Goal: Information Seeking & Learning: Learn about a topic

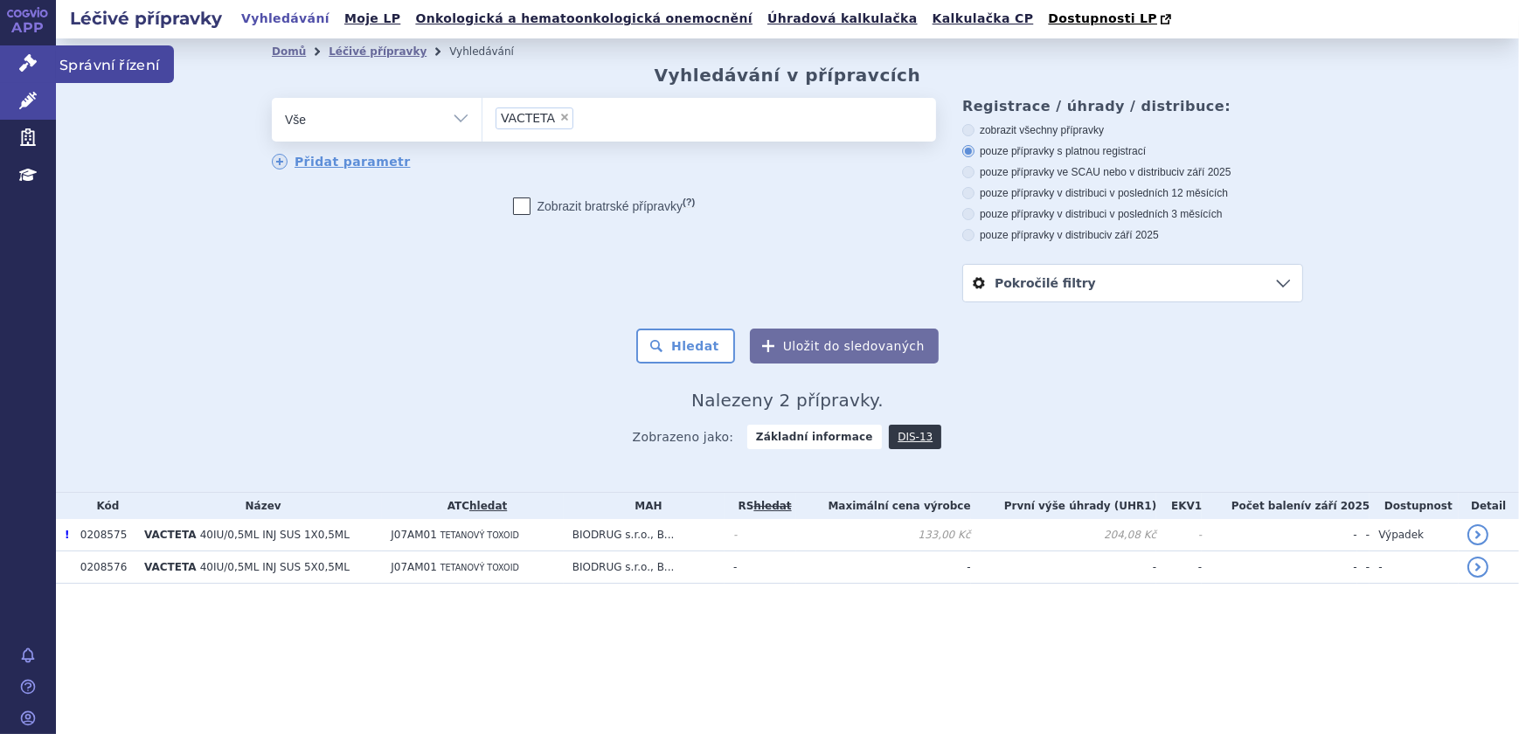
click at [43, 59] on link "Správní řízení" at bounding box center [28, 63] width 56 height 37
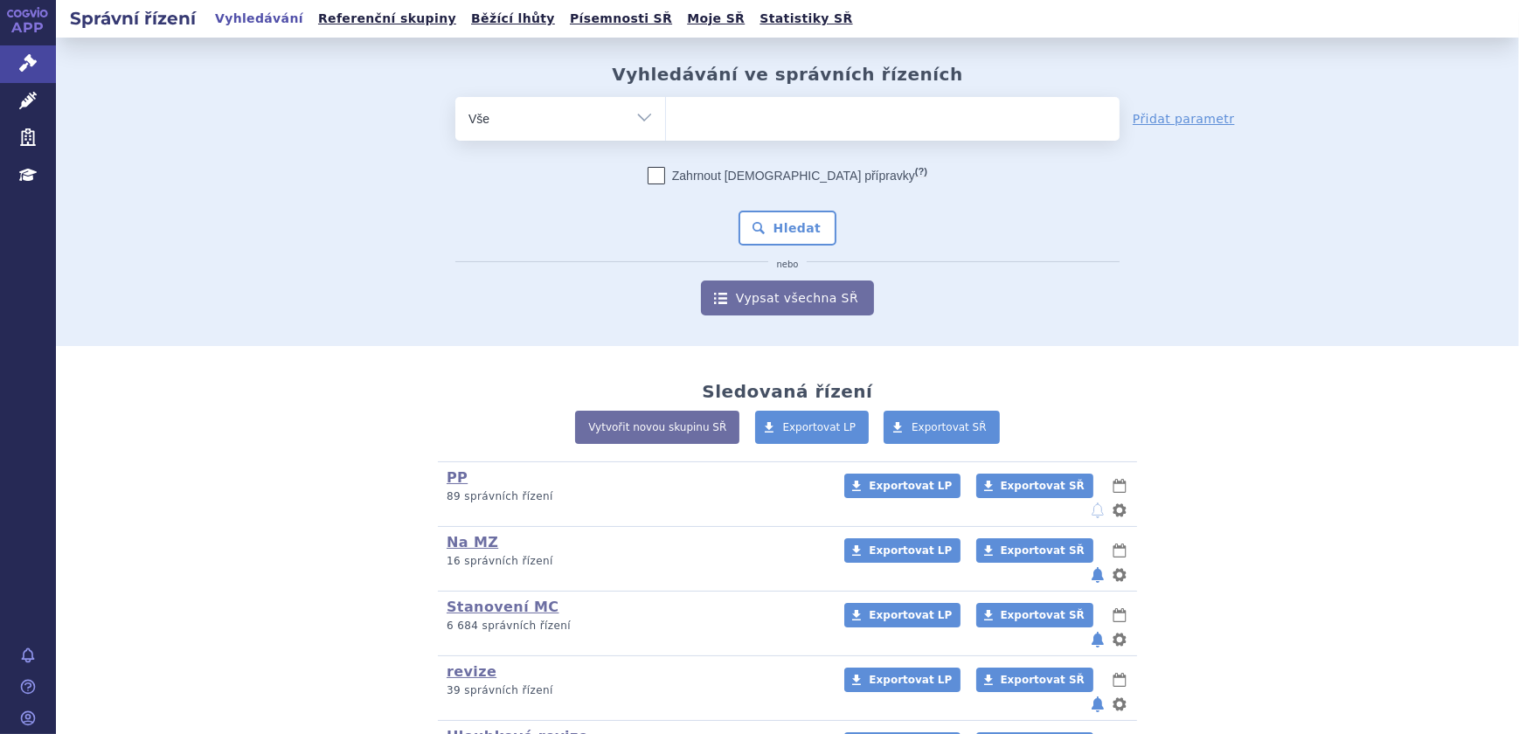
select select "filter-reference-group"
click at [455, 97] on select "Vše Spisová značka Typ SŘ Přípravek/SUKL kód Účastník/Držitel" at bounding box center [560, 116] width 210 height 39
click at [699, 125] on ul at bounding box center [893, 115] width 454 height 37
click at [666, 125] on select at bounding box center [665, 118] width 1 height 44
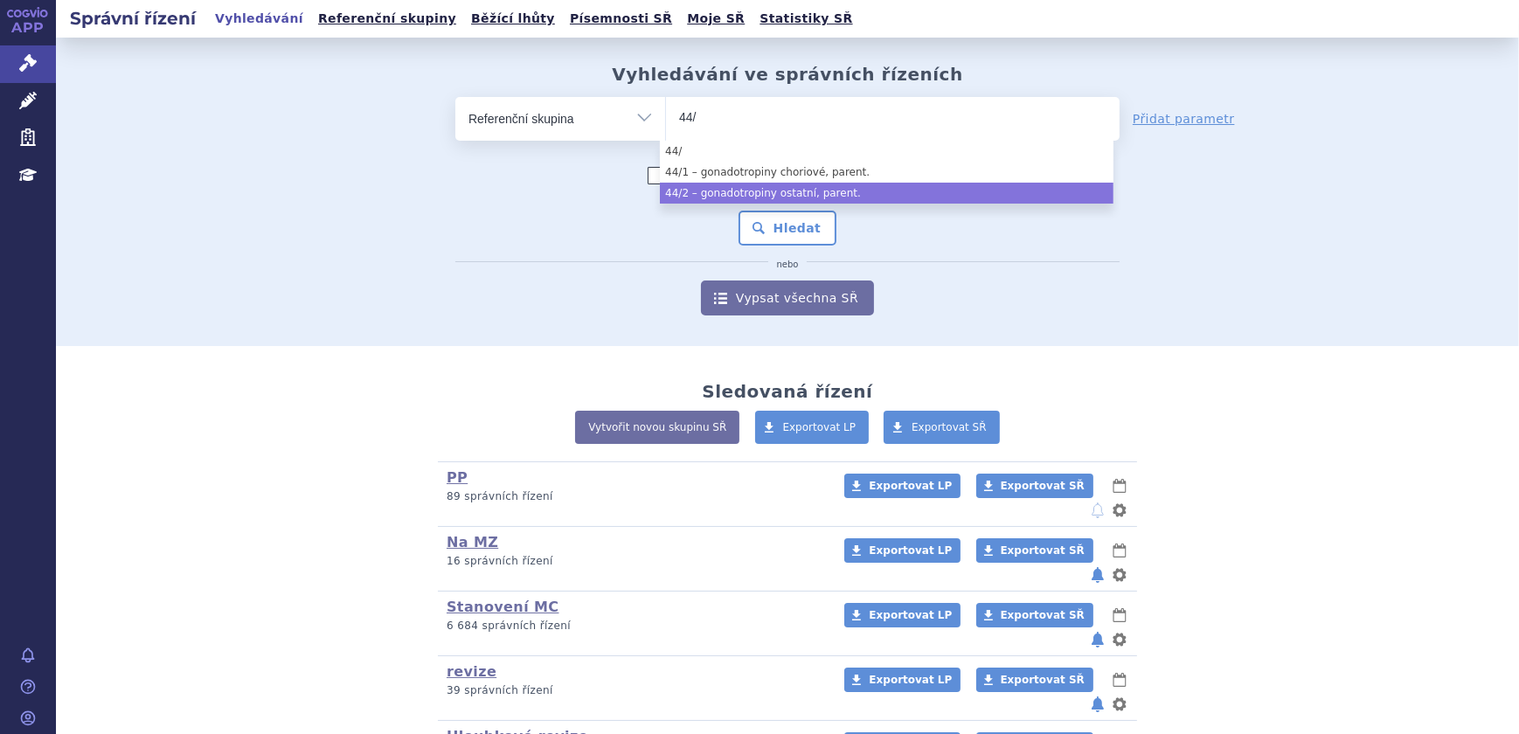
type input "44/"
select select "6955f15e-0792-4644-944d-25cb7168c62f"
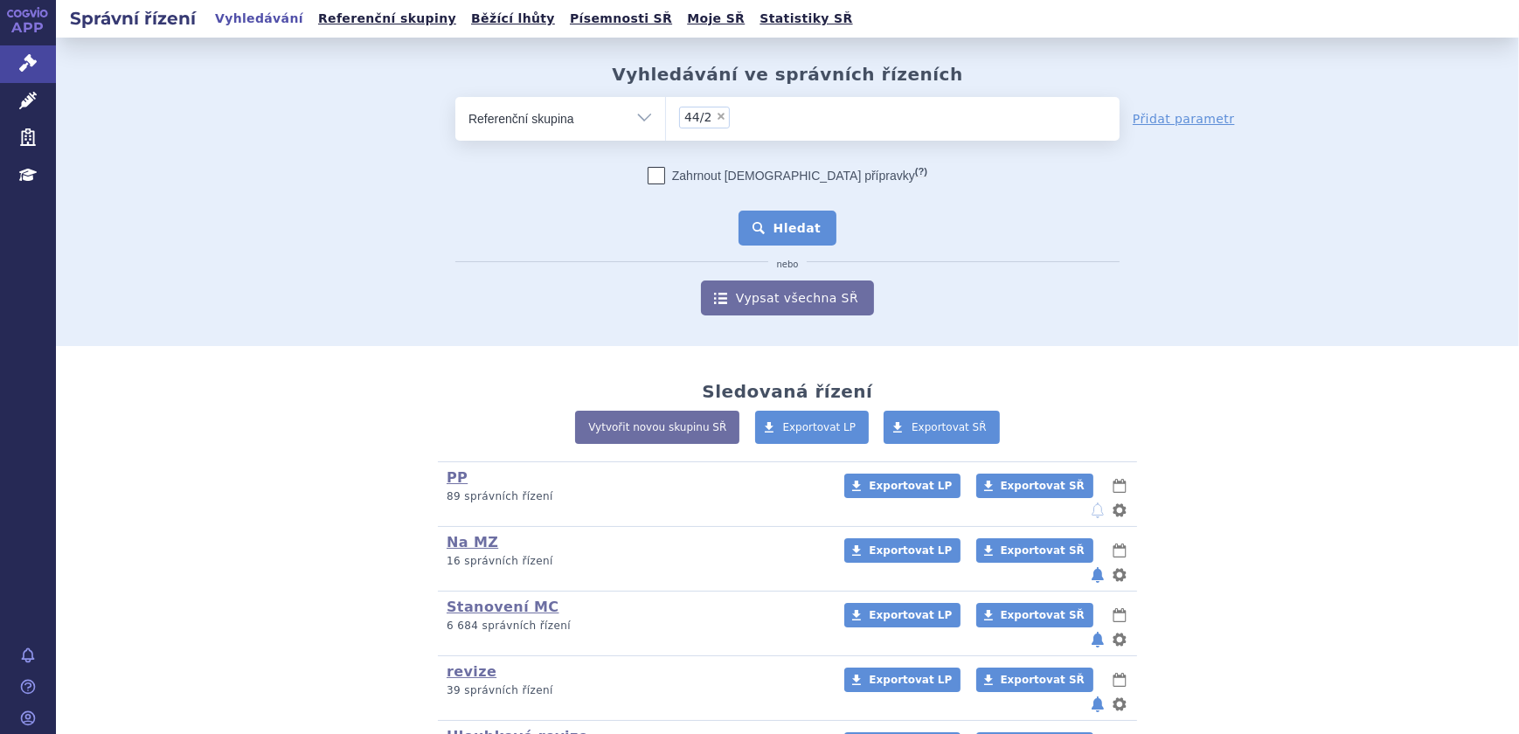
click at [774, 227] on button "Hledat" at bounding box center [788, 228] width 99 height 35
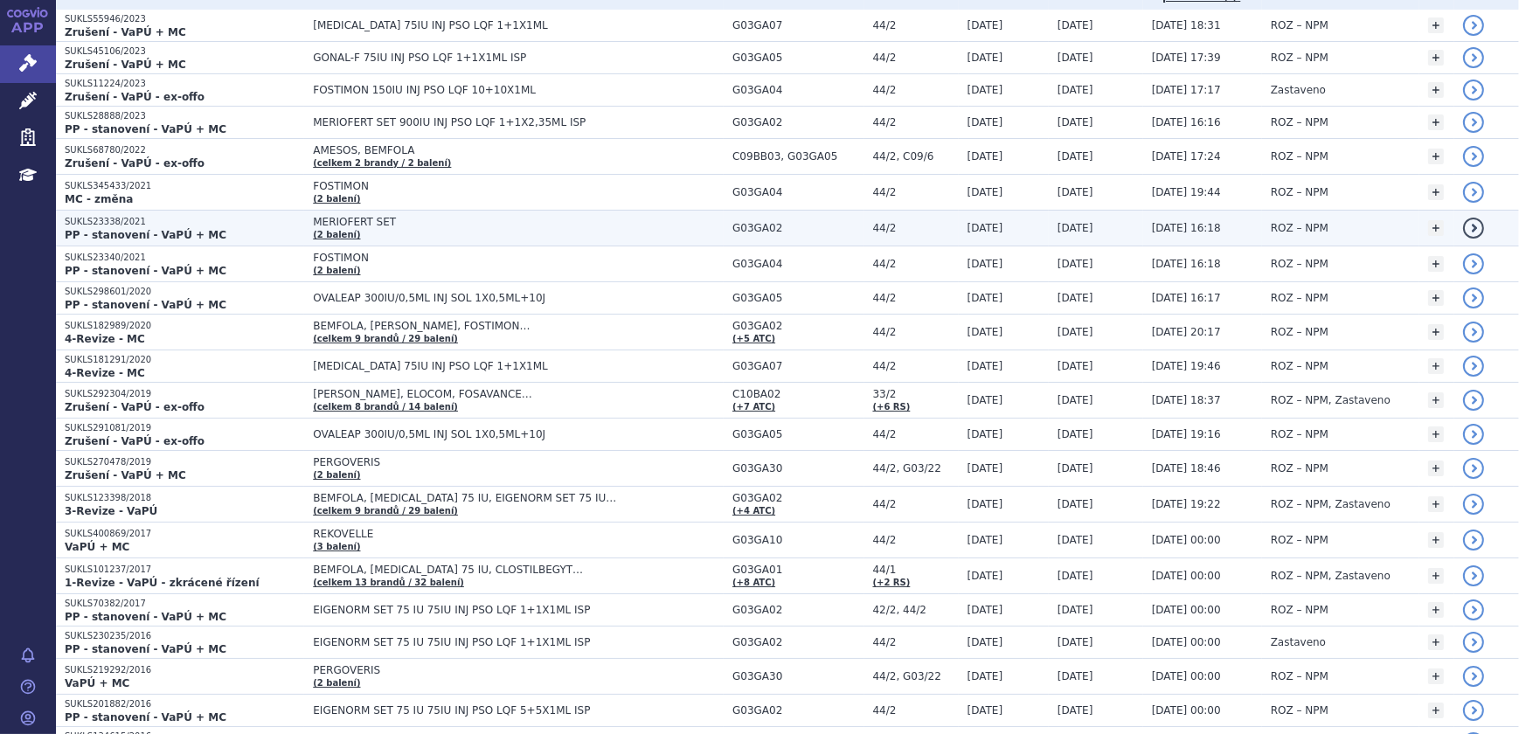
scroll to position [397, 0]
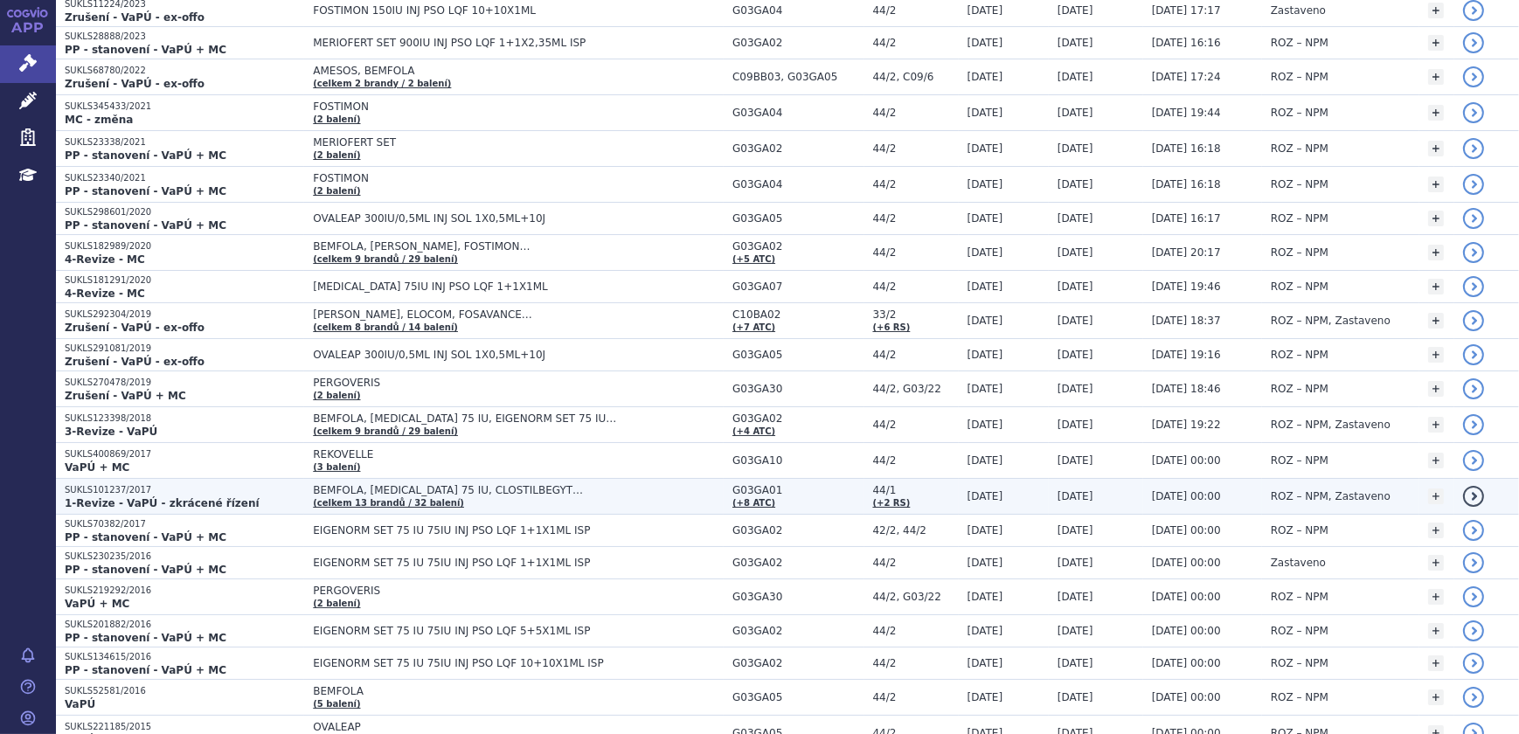
click at [304, 495] on td "BEMFOLA, BRAVELLE 75 IU, CLOSTILBEGYT… (celkem 13 brandů / 32 balení)" at bounding box center [514, 497] width 420 height 36
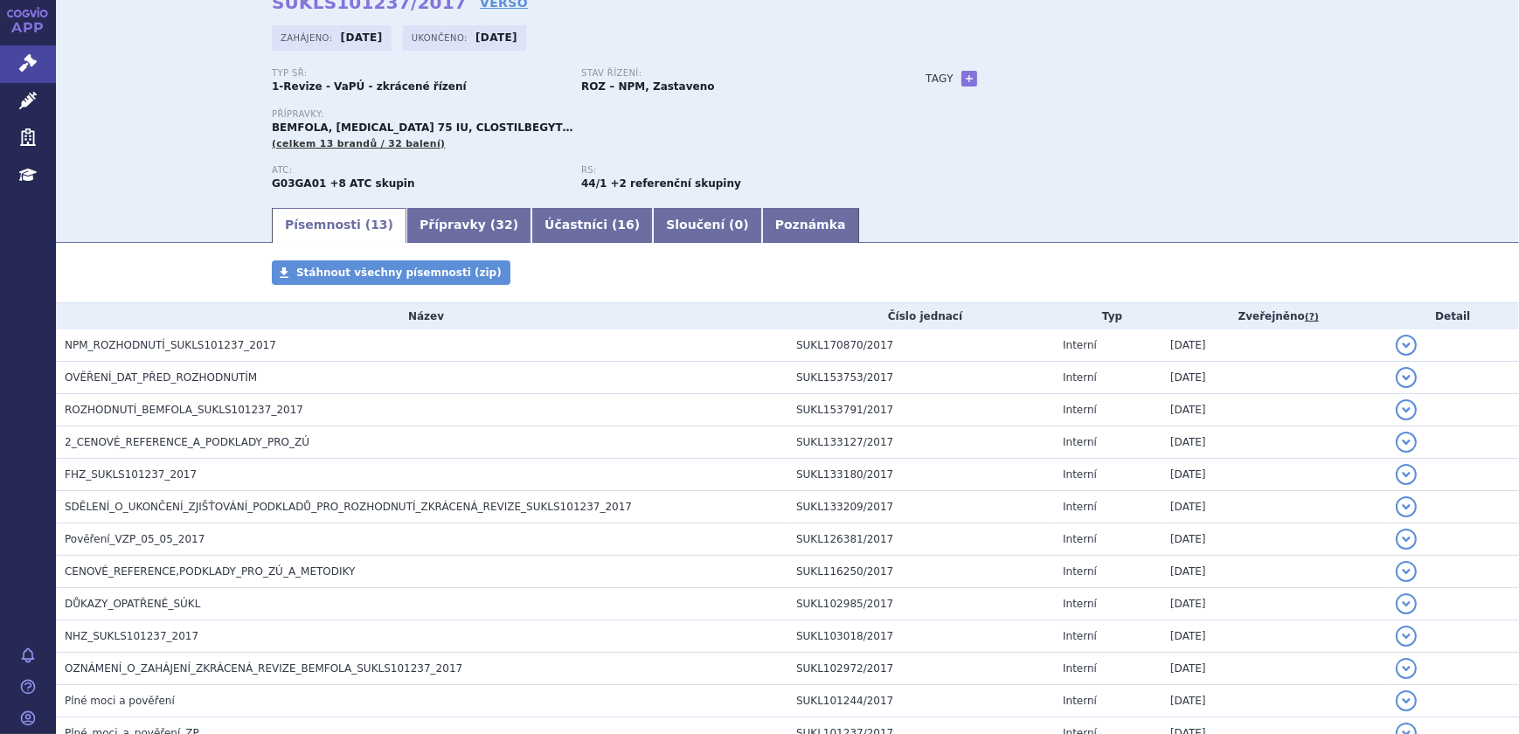
scroll to position [208, 0]
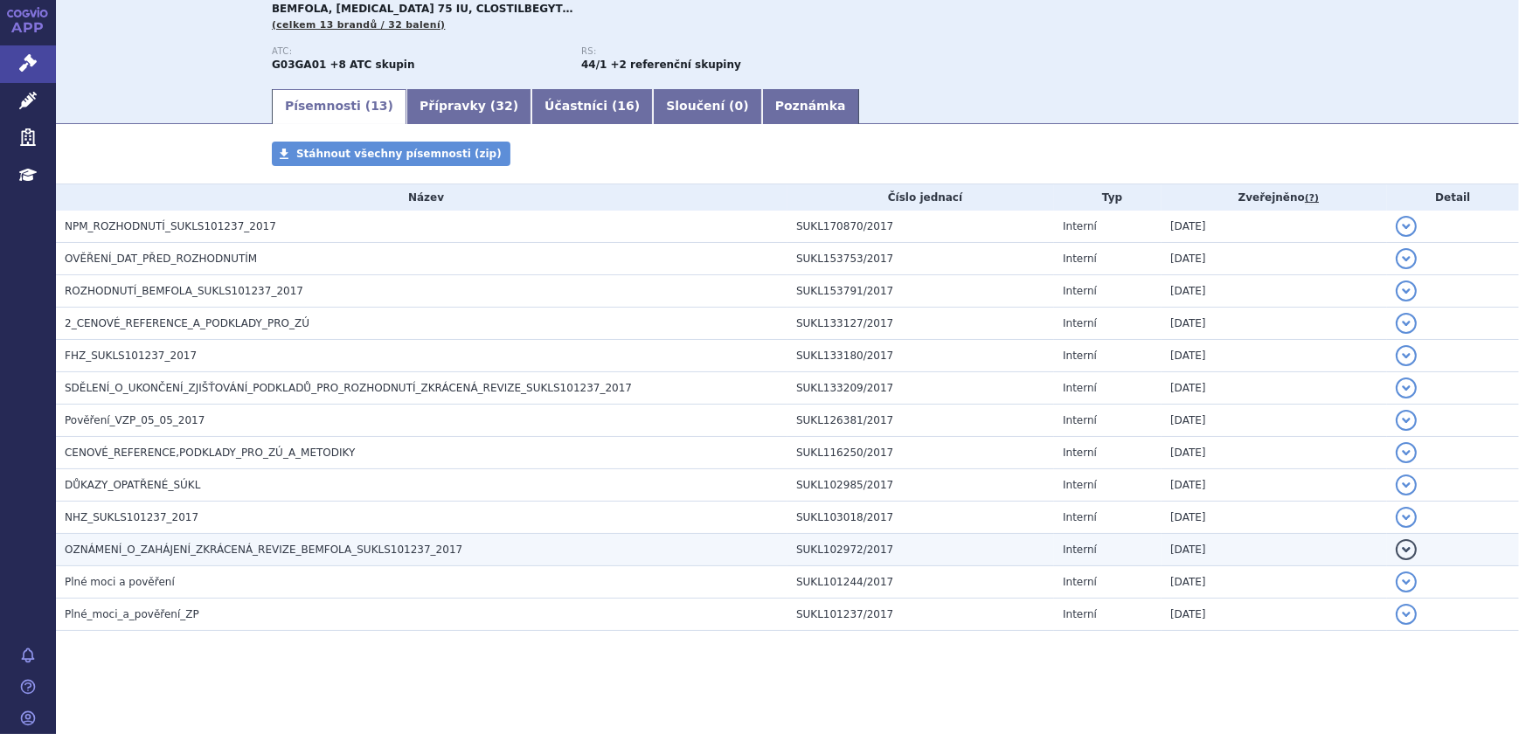
click at [132, 545] on span "OZNÁMENÍ_O_ZAHÁJENÍ_ZKRÁCENÁ_REVIZE_BEMFOLA_SUKLS101237_2017" at bounding box center [264, 550] width 398 height 12
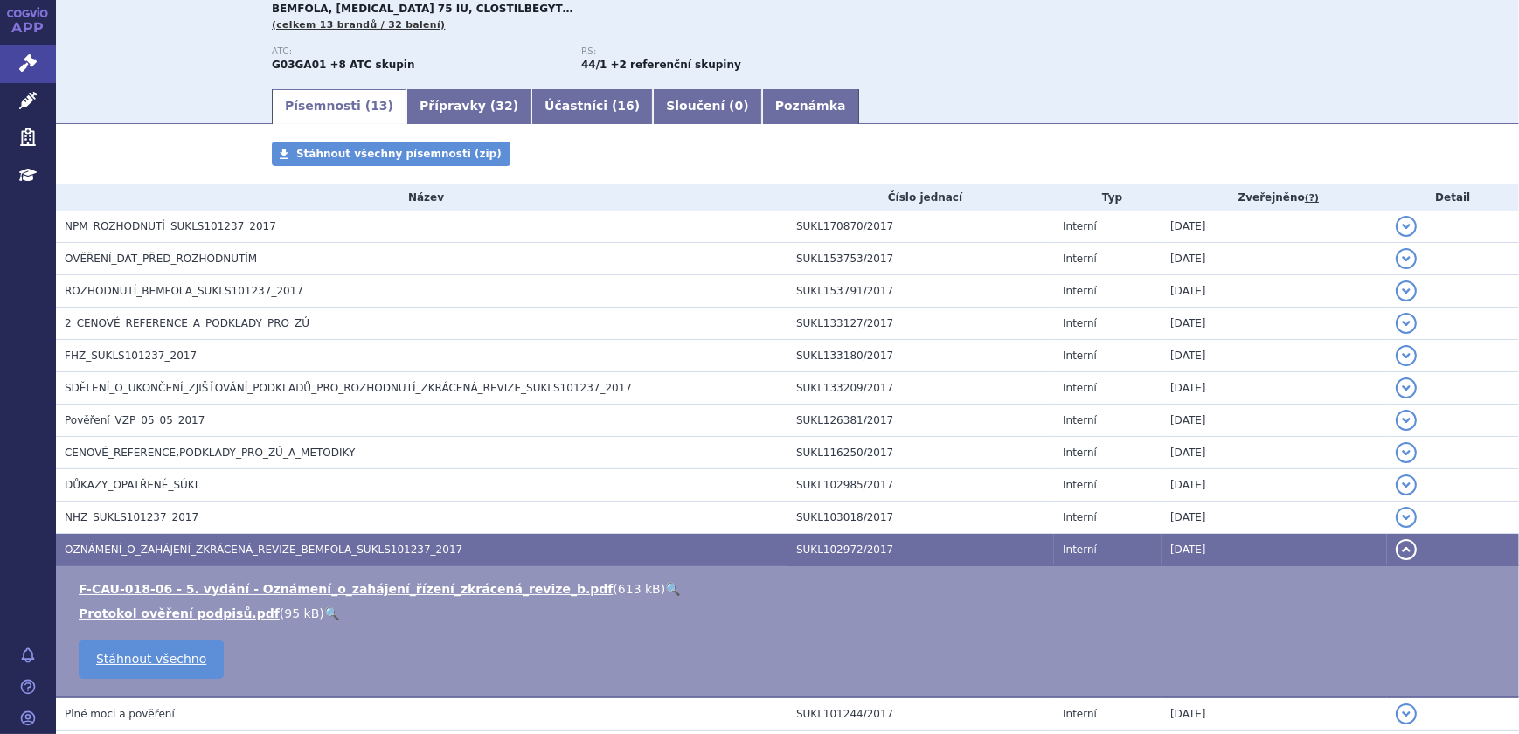
click at [665, 586] on link "🔍" at bounding box center [672, 589] width 15 height 14
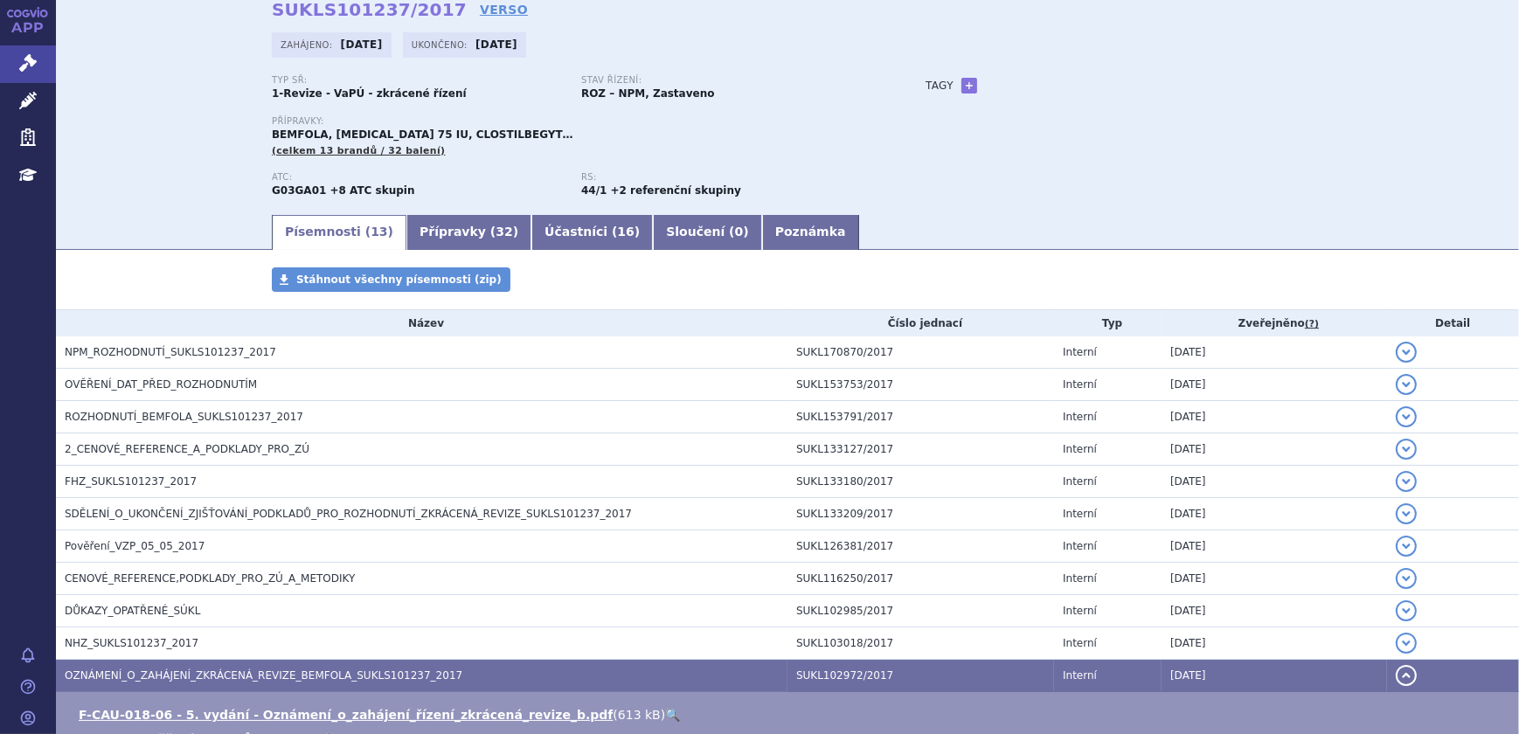
scroll to position [0, 0]
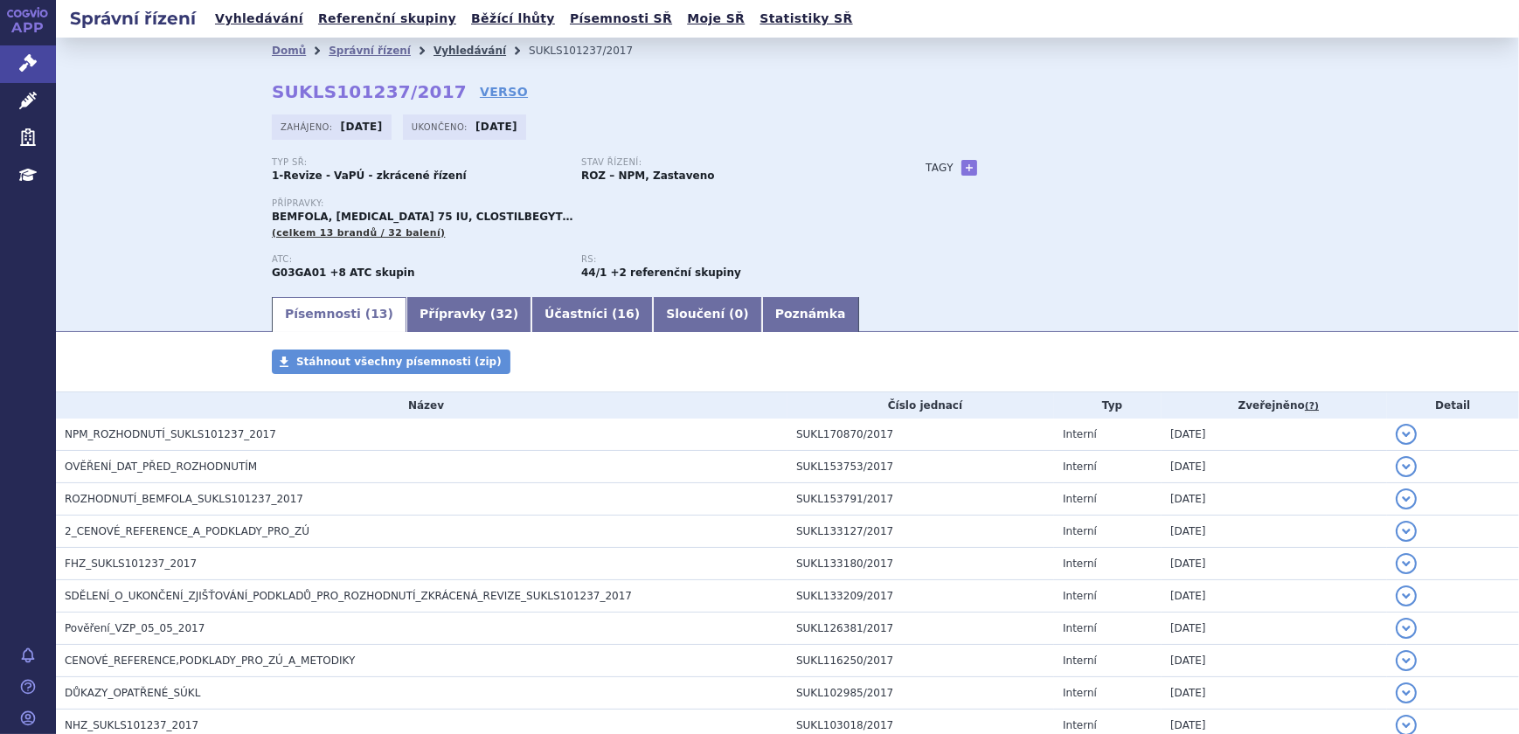
click at [434, 45] on link "Vyhledávání" at bounding box center [470, 51] width 73 height 12
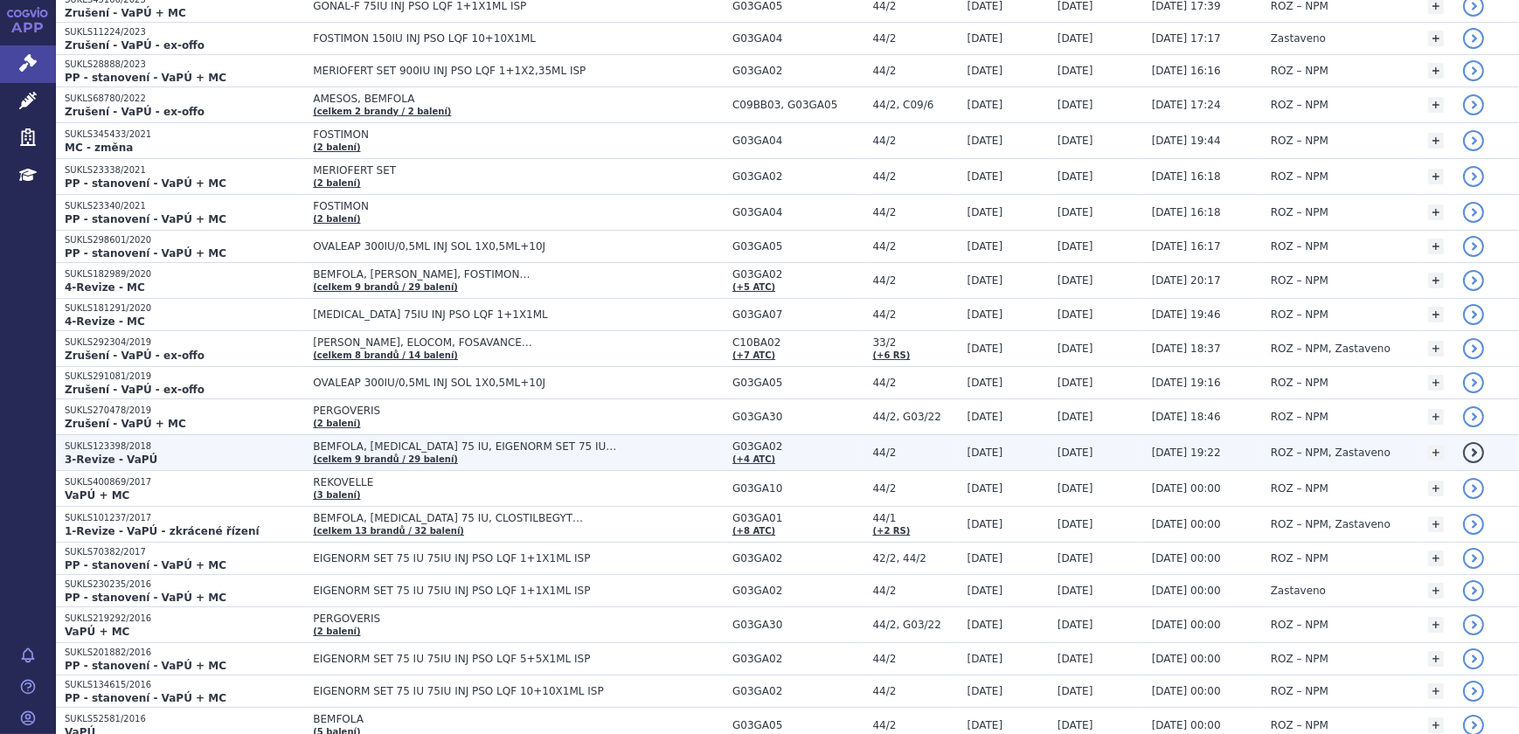
scroll to position [397, 0]
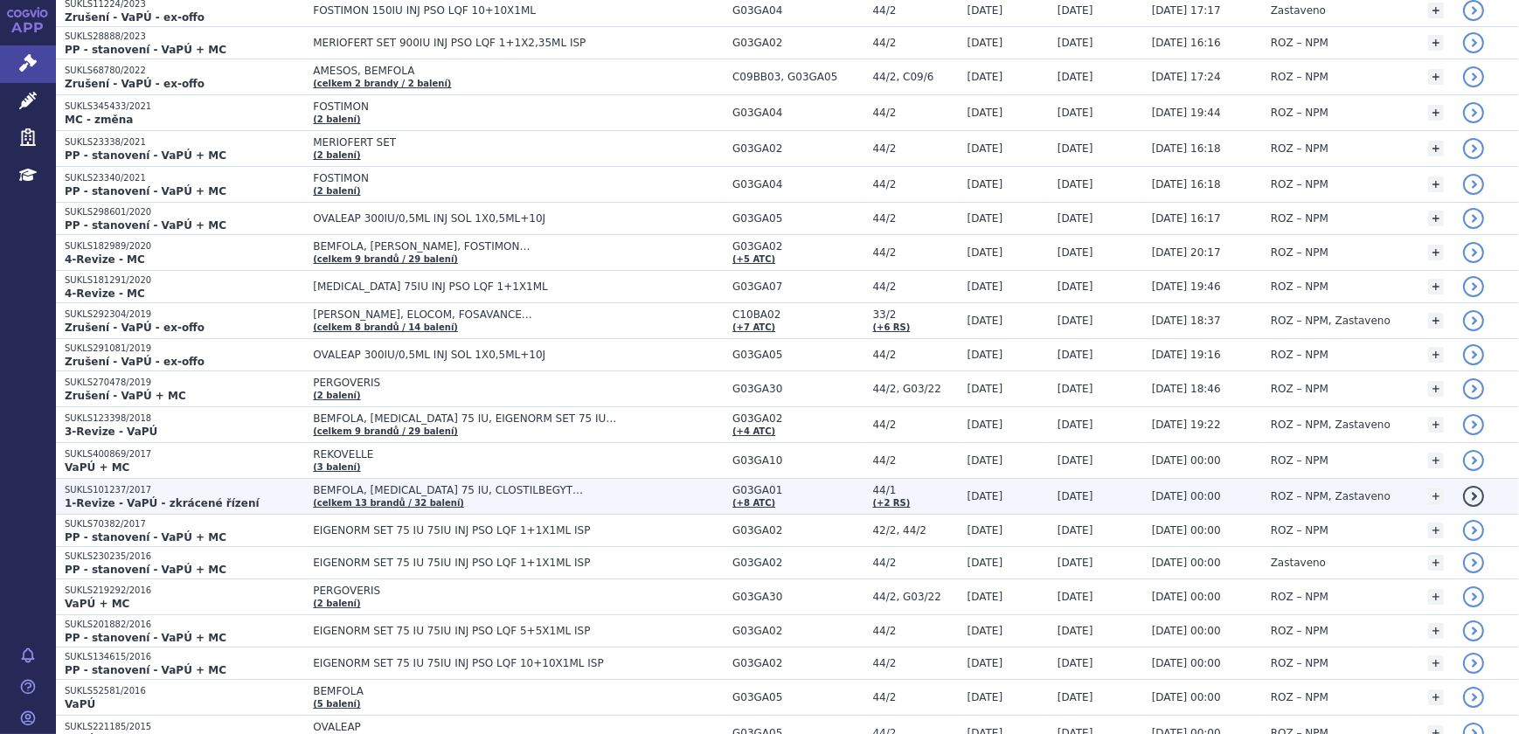
click at [489, 492] on span "BEMFOLA, [MEDICAL_DATA] 75 IU, CLOSTILBEGYT…" at bounding box center [518, 490] width 411 height 12
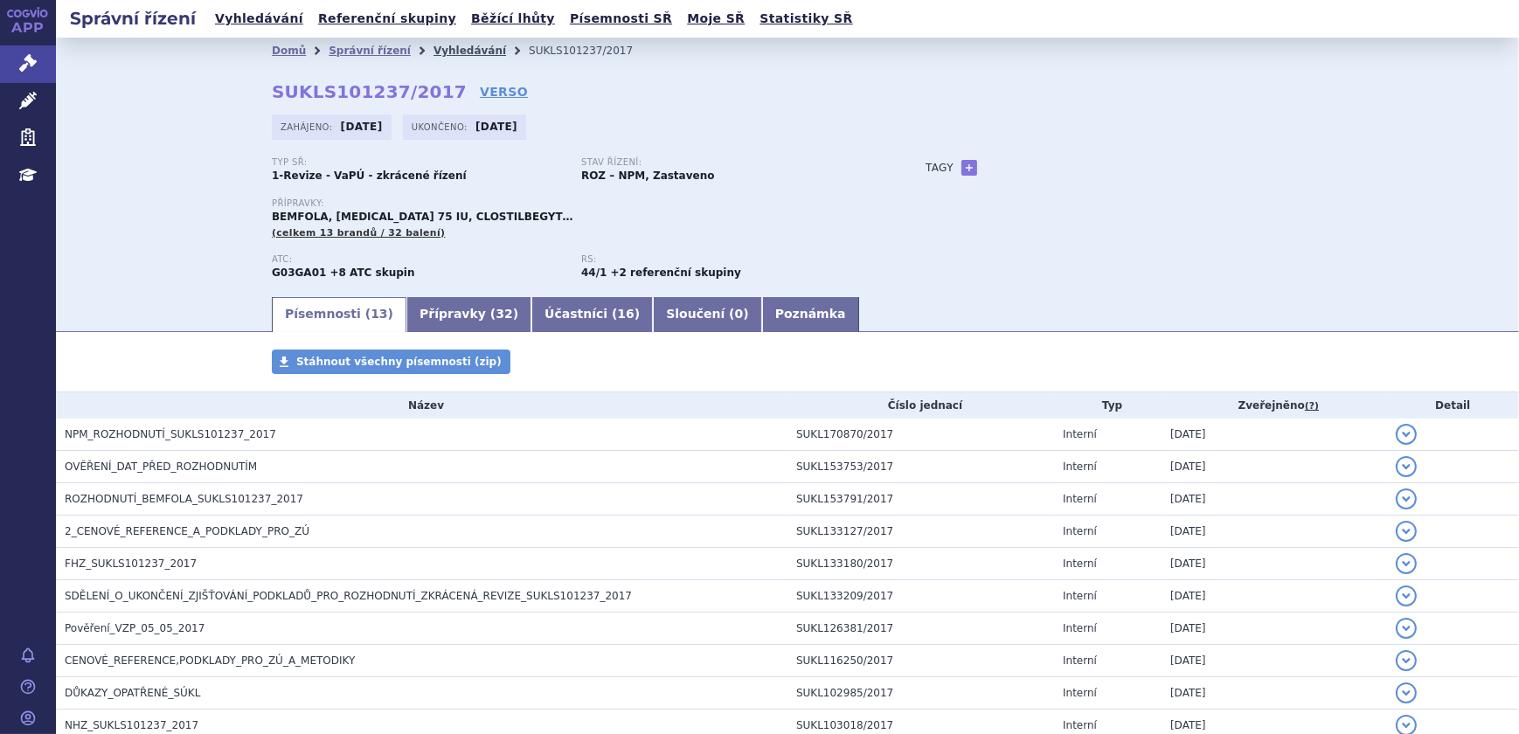
click at [434, 52] on link "Vyhledávání" at bounding box center [470, 51] width 73 height 12
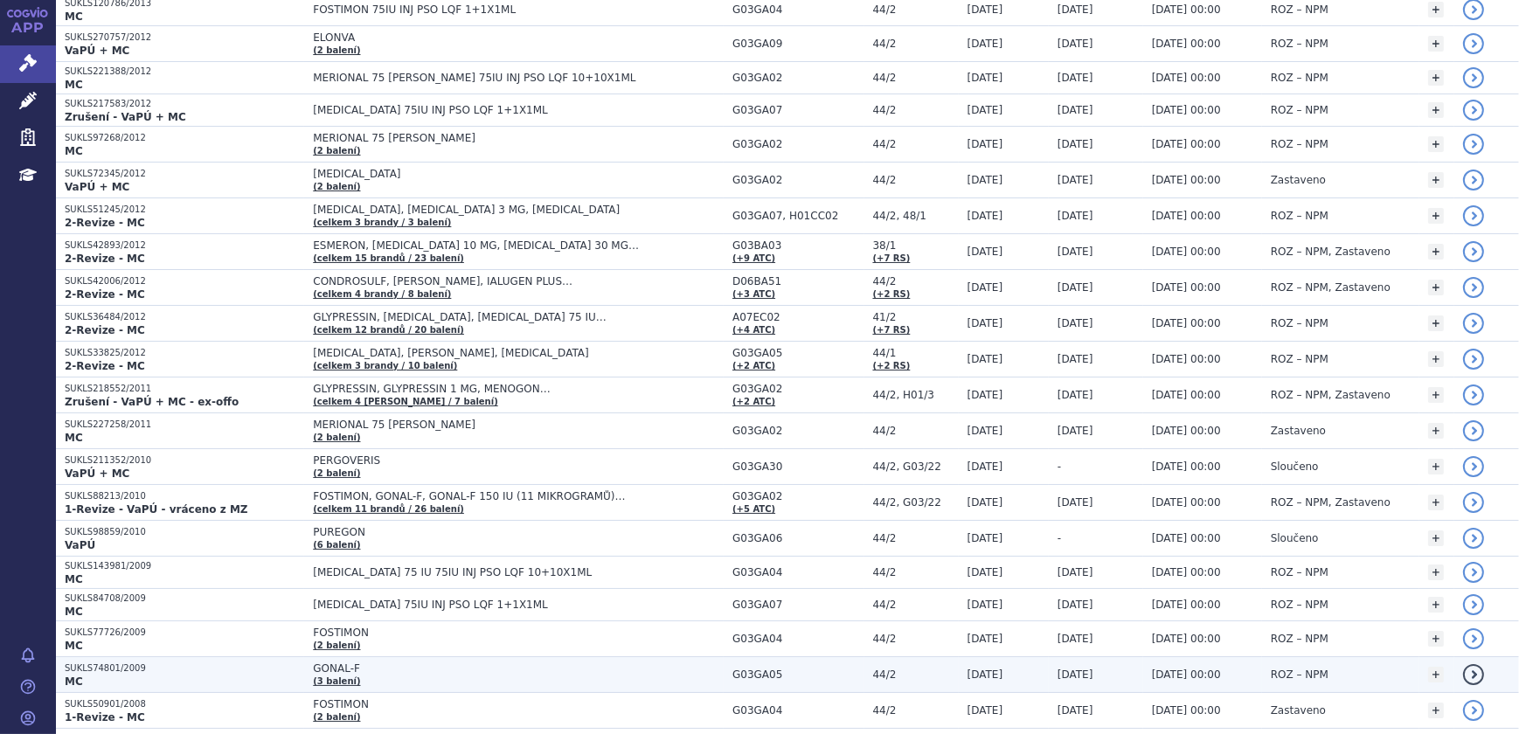
scroll to position [1667, 0]
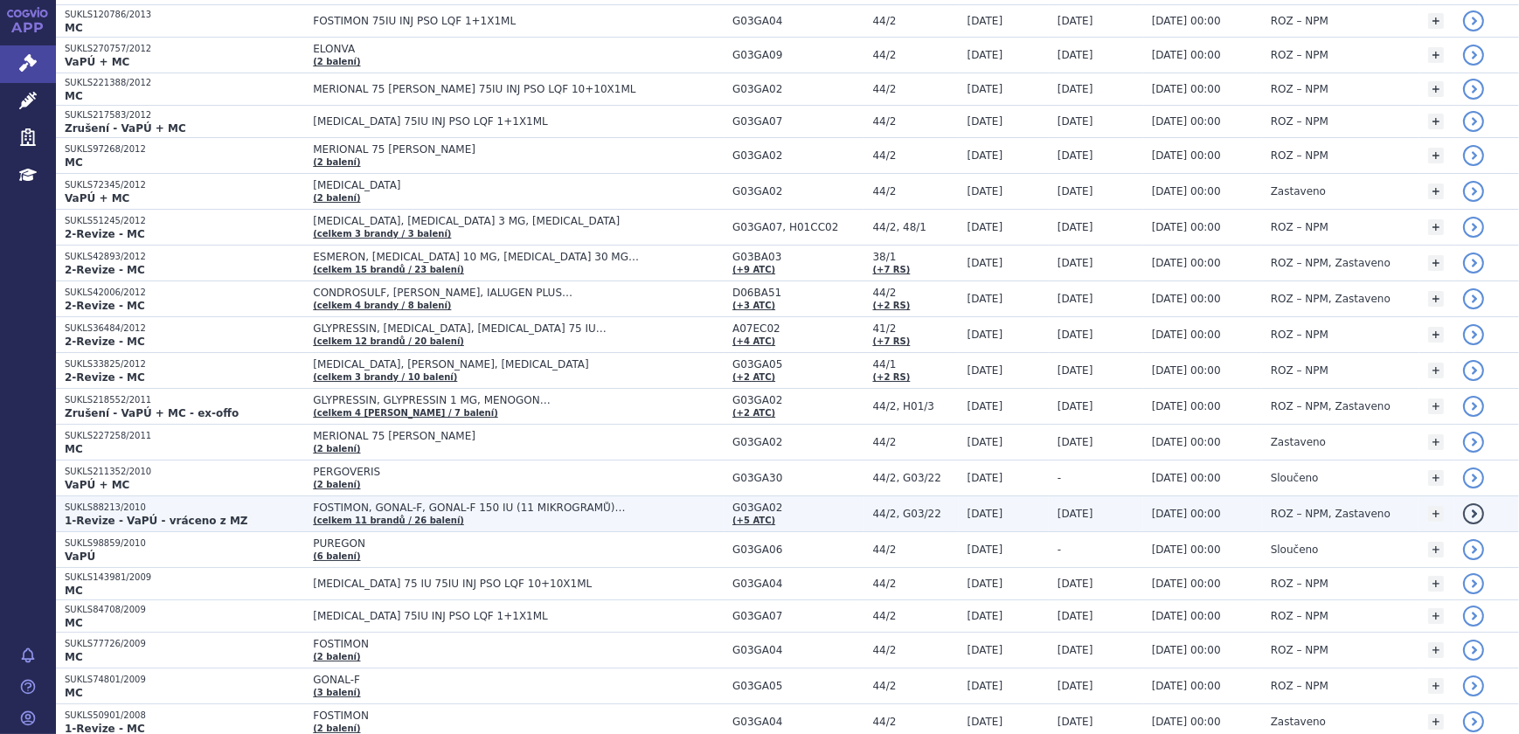
click at [200, 517] on strong "1-Revize - VaPÚ - vráceno z MZ" at bounding box center [157, 521] width 184 height 12
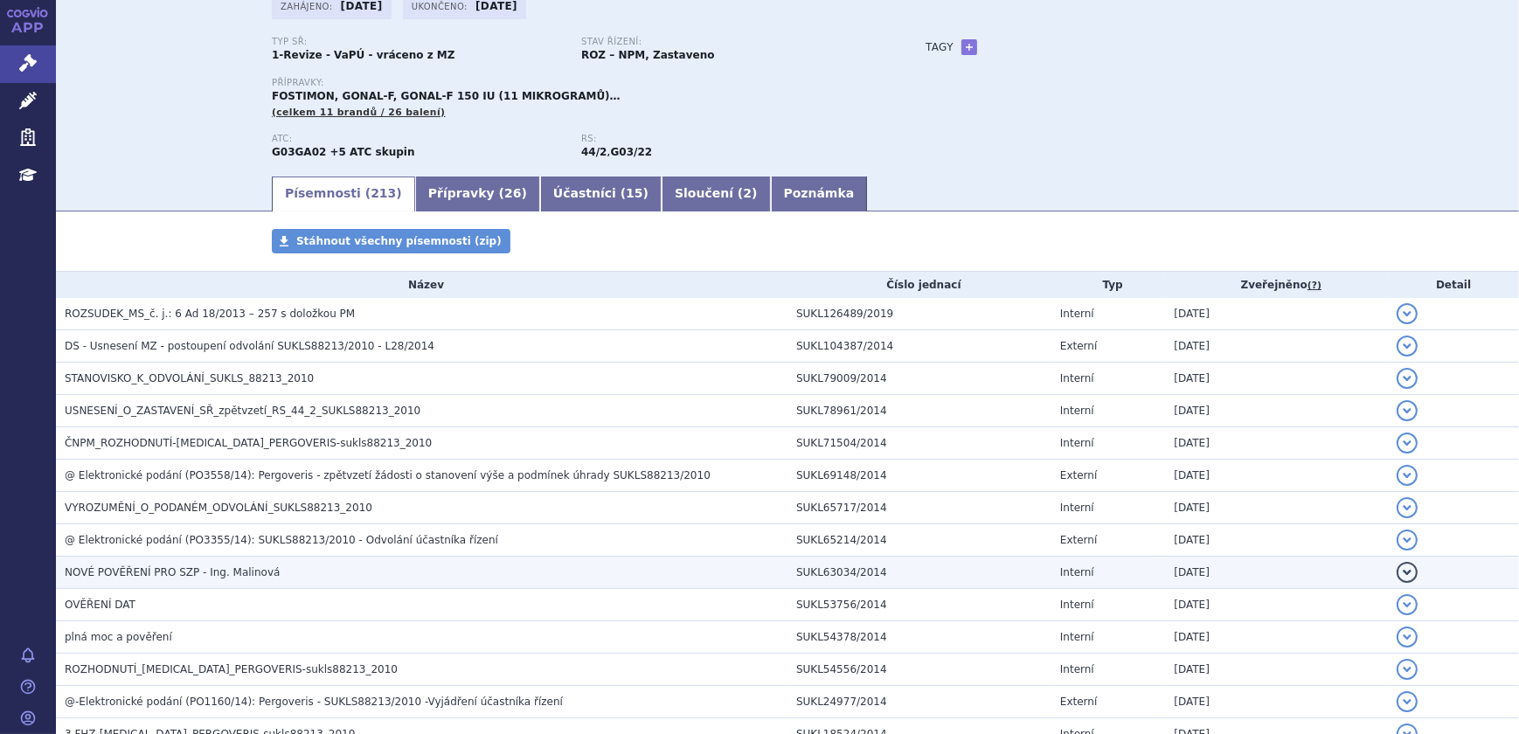
scroll to position [158, 0]
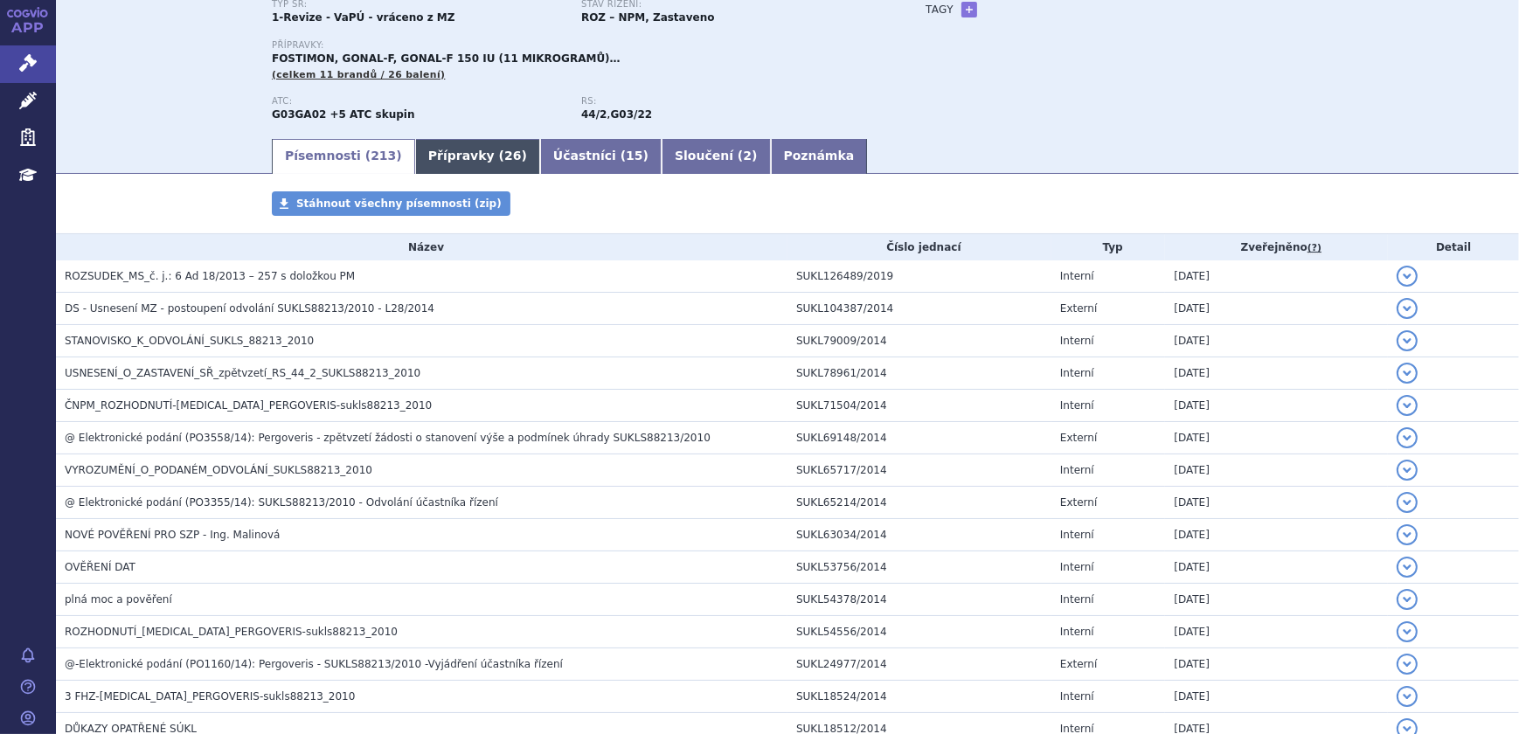
click at [459, 162] on link "Přípravky ( 26 )" at bounding box center [477, 156] width 125 height 35
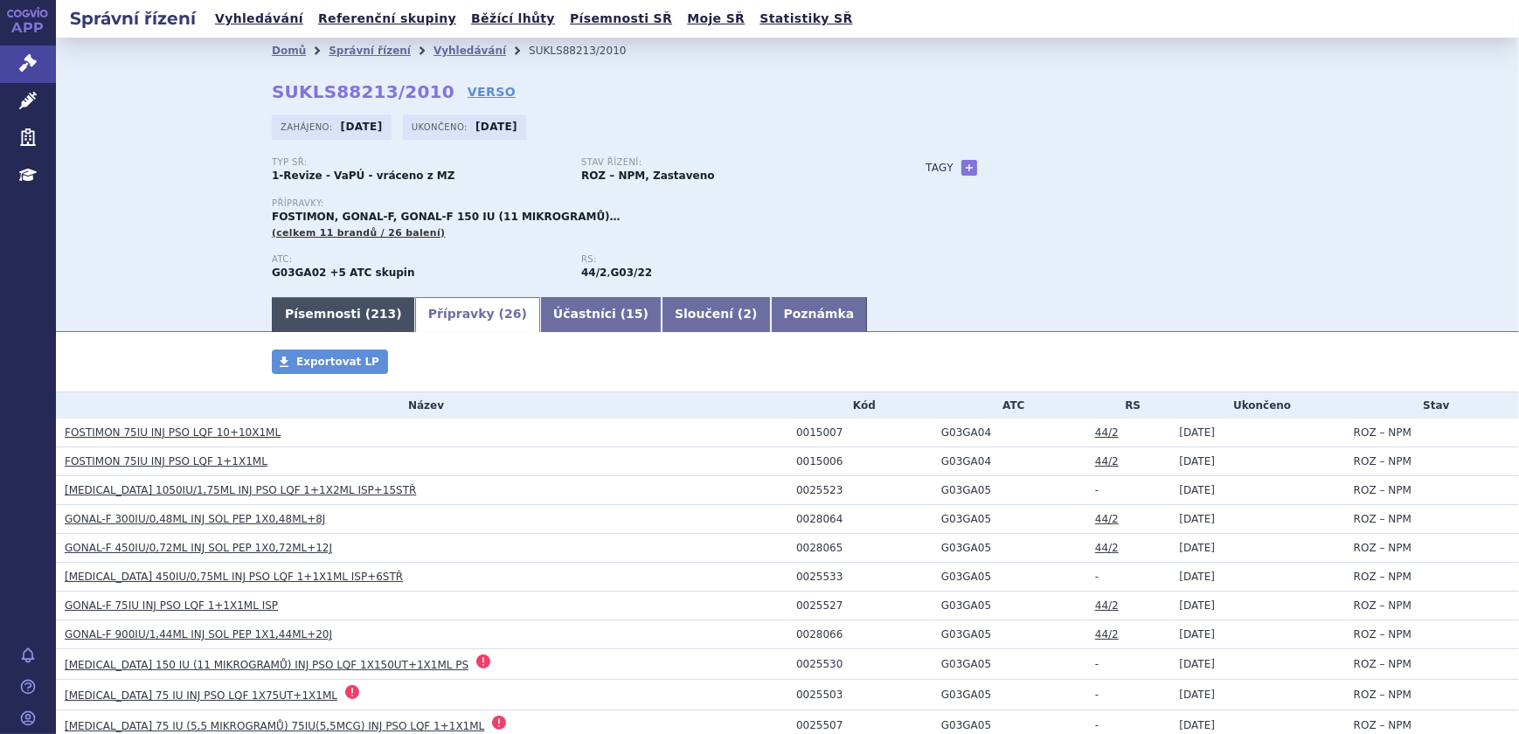
click at [334, 309] on link "Písemnosti ( 213 )" at bounding box center [343, 314] width 143 height 35
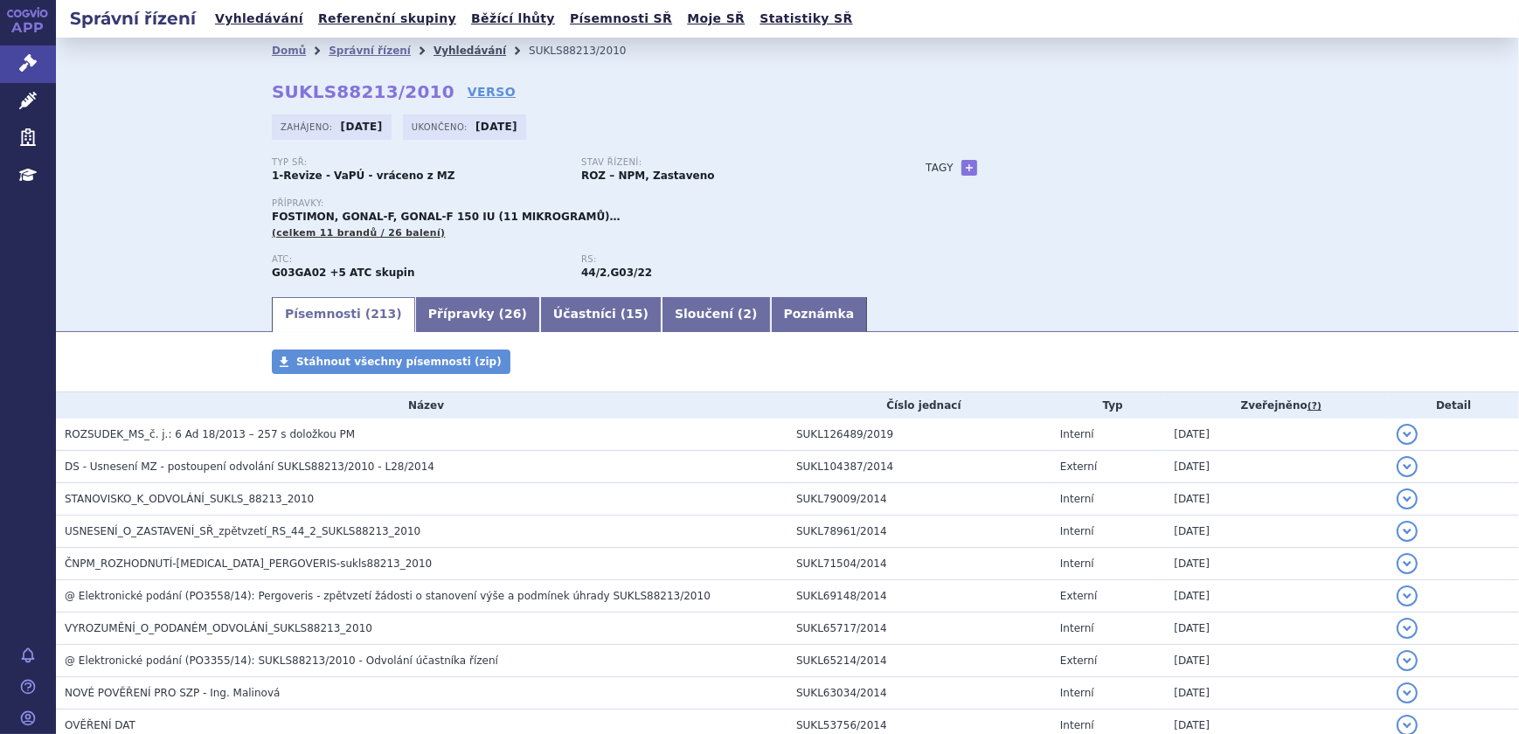
click at [434, 49] on link "Vyhledávání" at bounding box center [470, 51] width 73 height 12
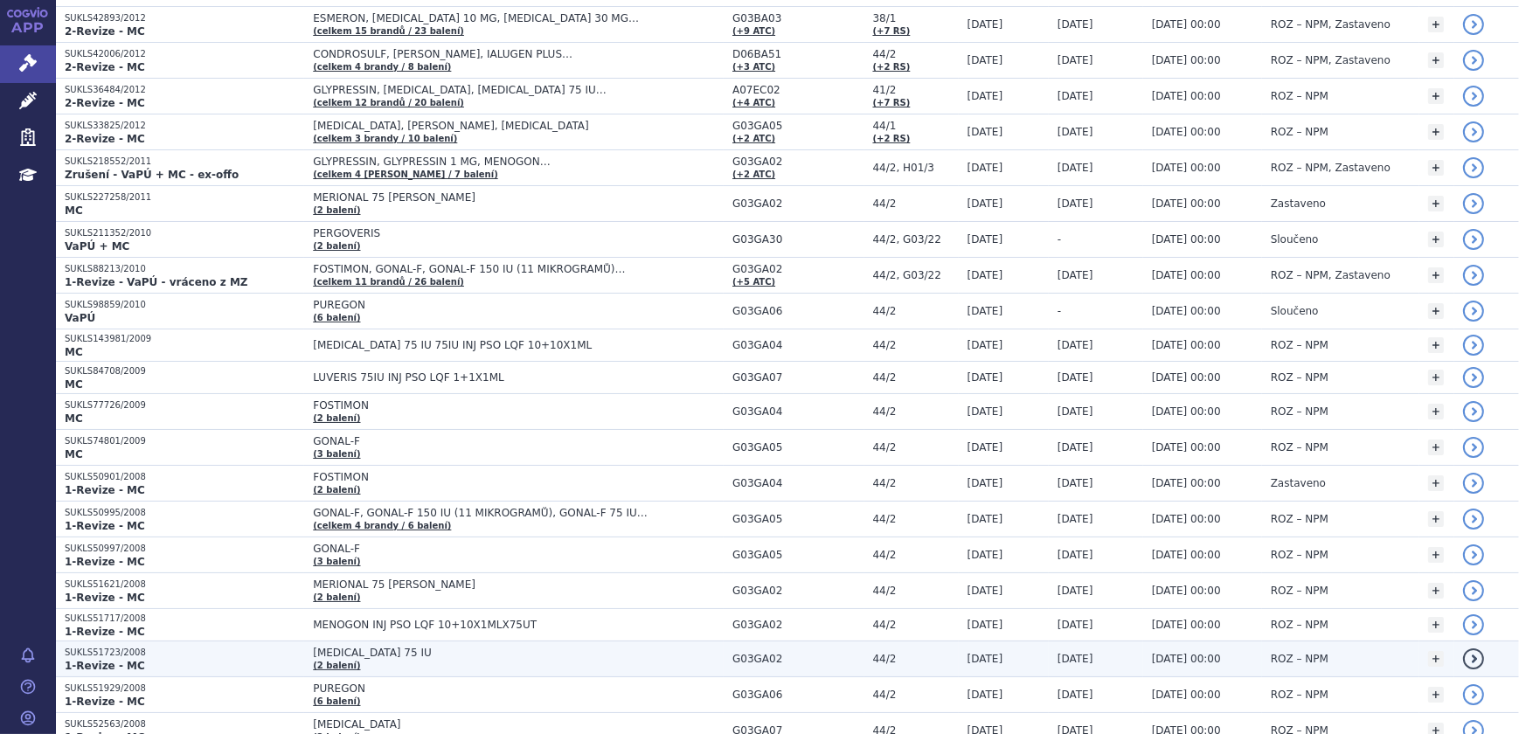
scroll to position [1826, 0]
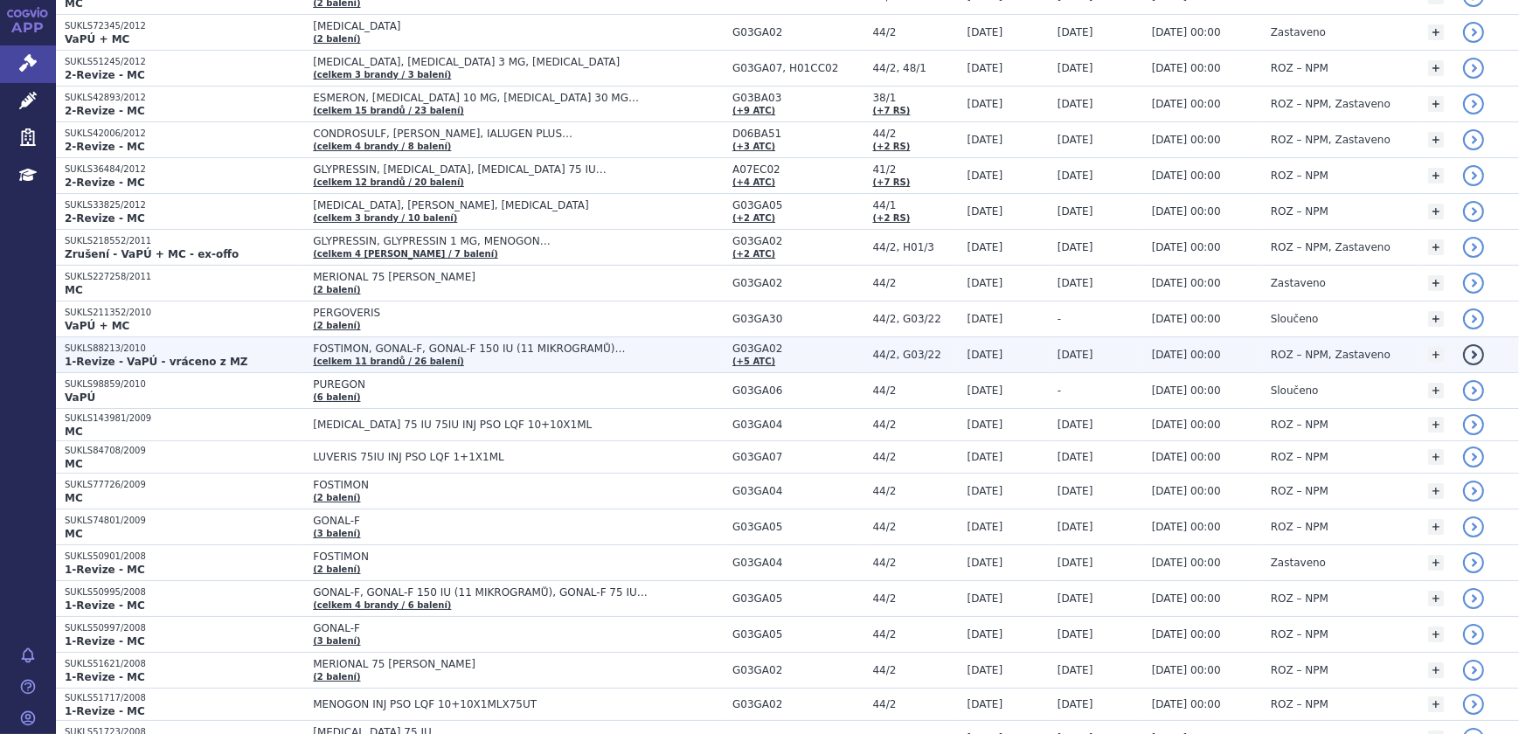
click at [265, 349] on p "SUKLS88213/2010" at bounding box center [184, 349] width 239 height 12
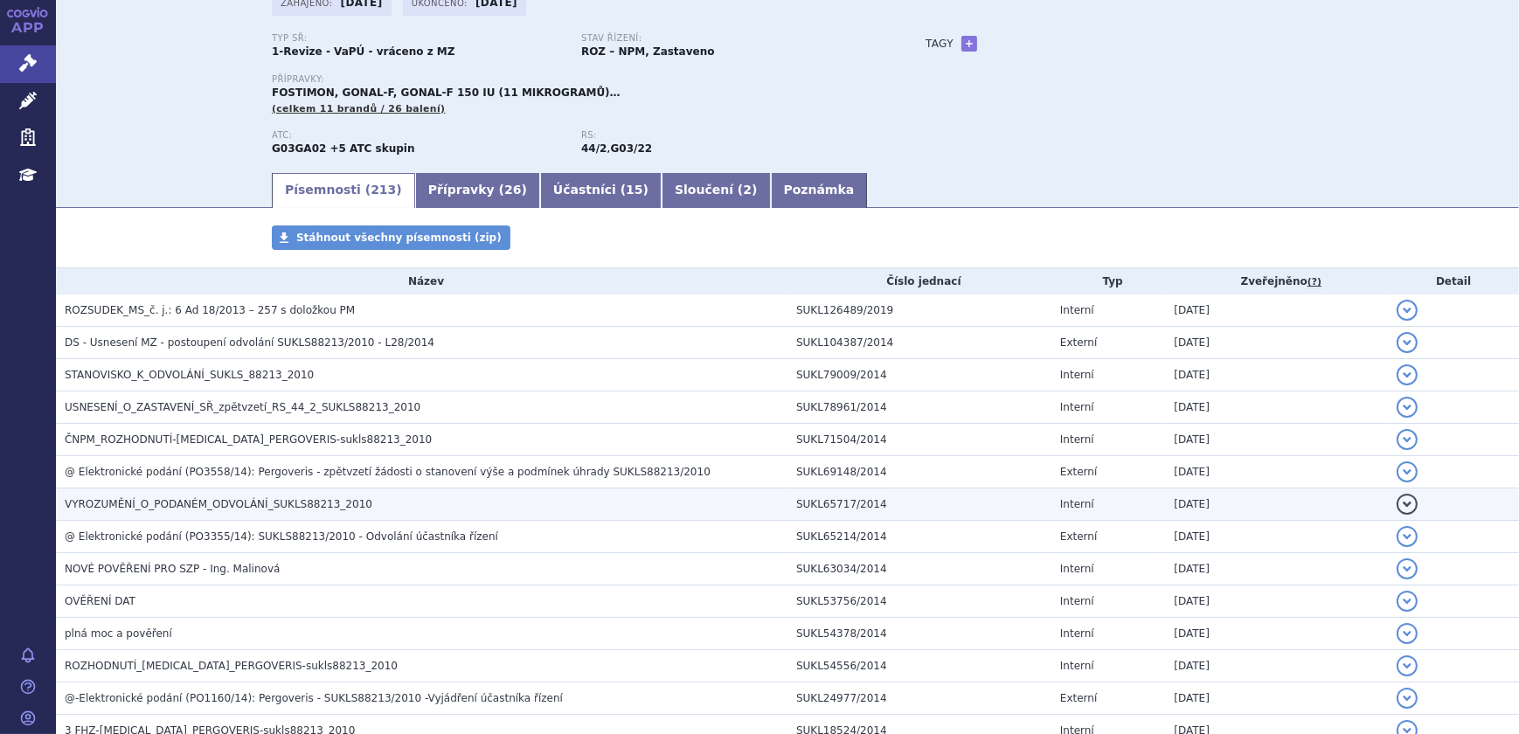
scroll to position [158, 0]
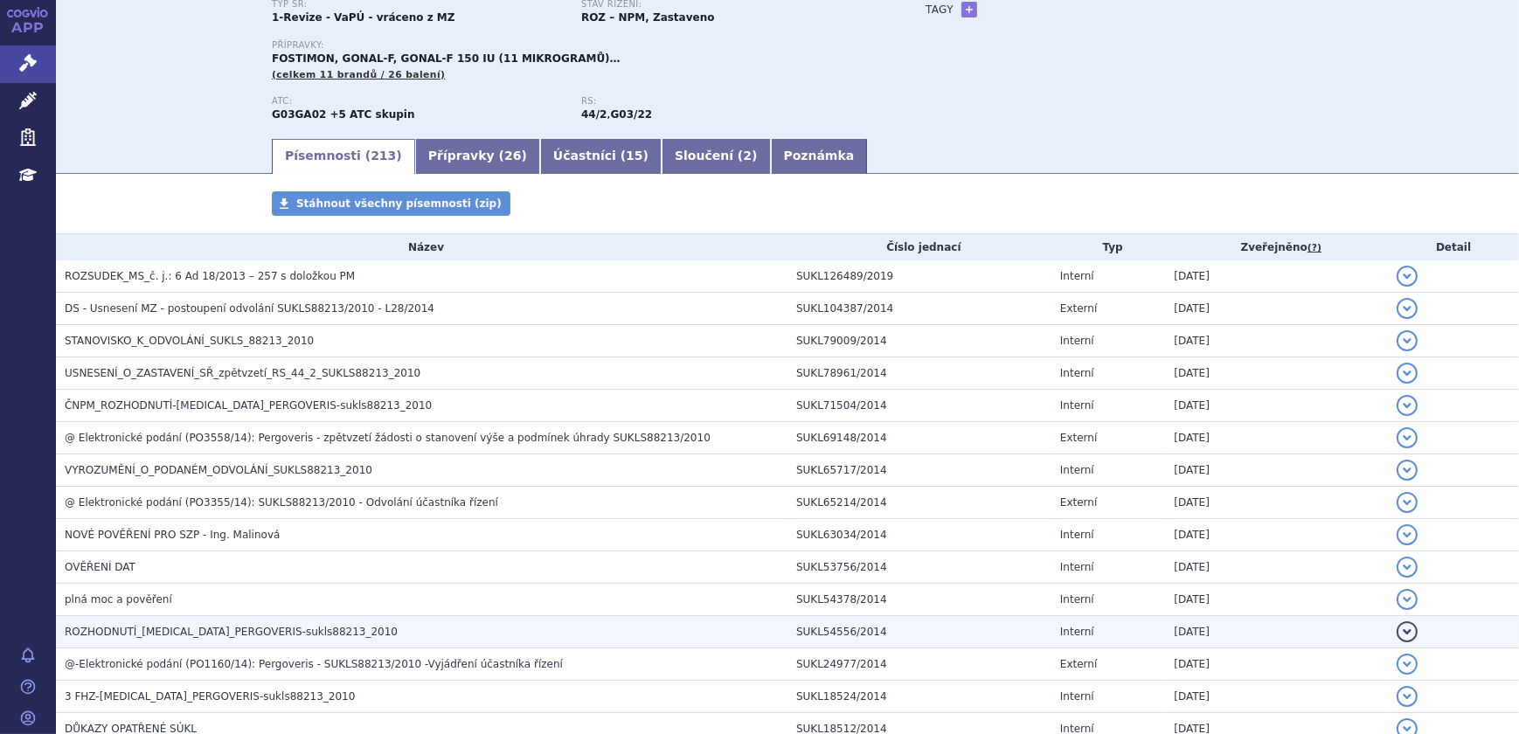
click at [192, 626] on span "ROZHODNUTÍ_LUVERIS_PERGOVERIS-sukls88213_2010" at bounding box center [231, 632] width 333 height 12
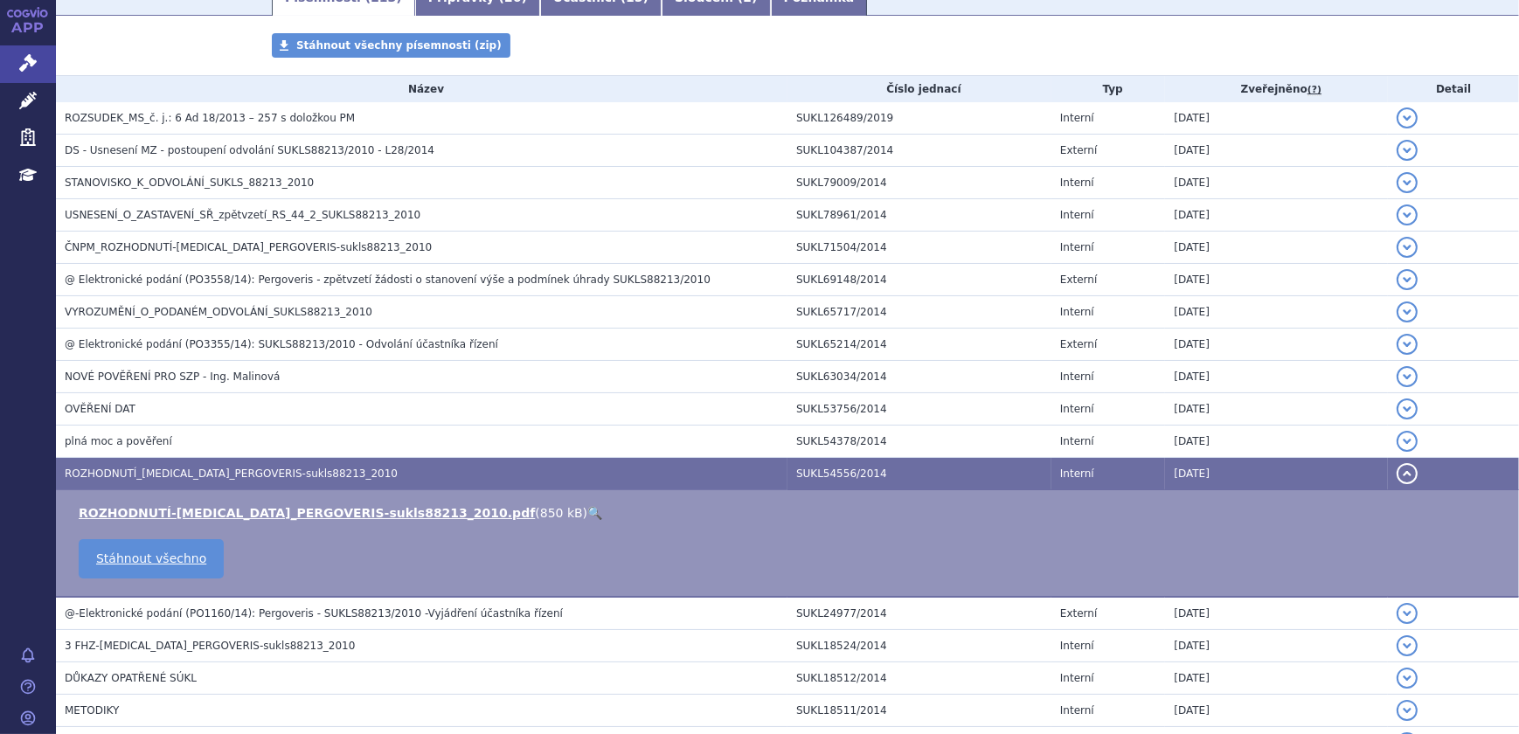
scroll to position [317, 0]
click at [587, 507] on link "🔍" at bounding box center [594, 512] width 15 height 14
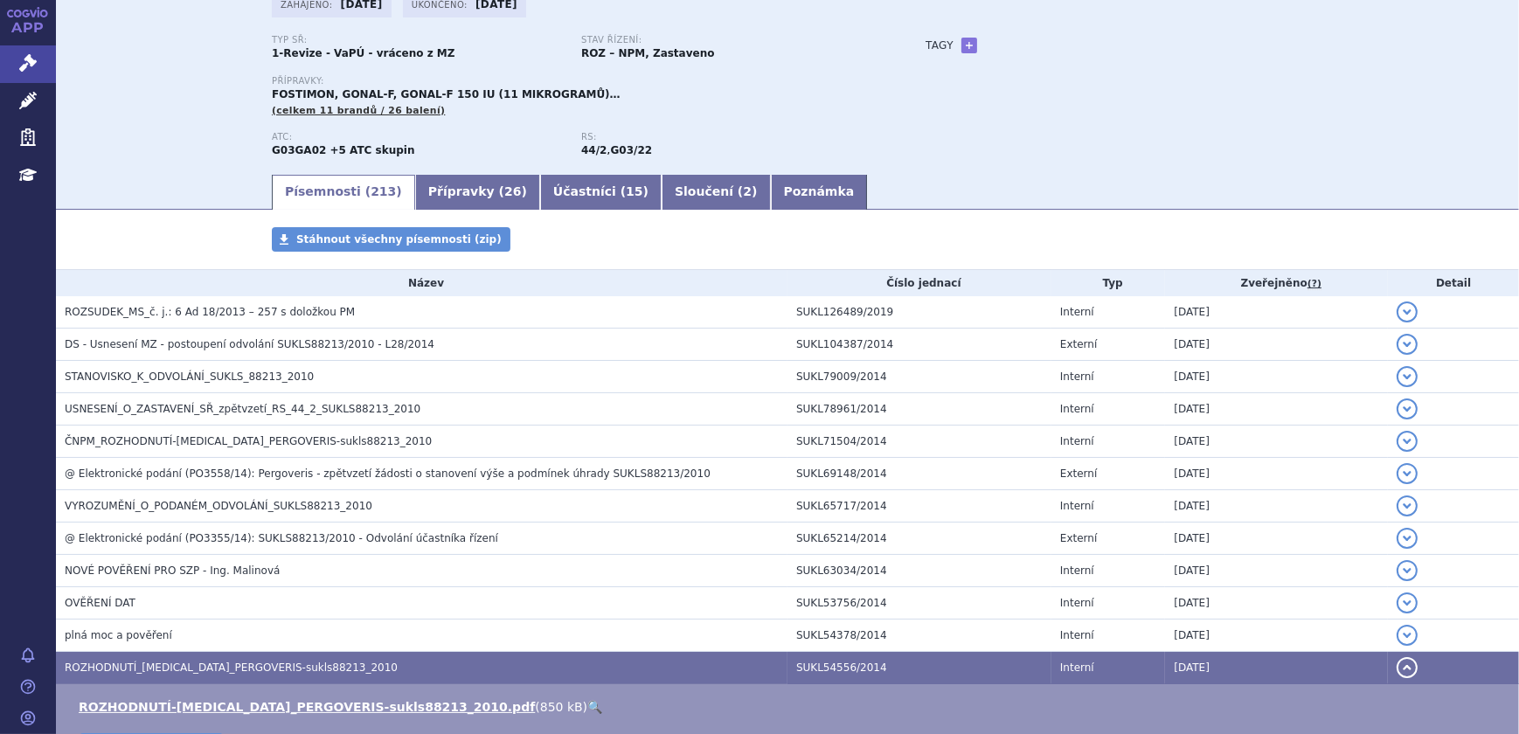
scroll to position [0, 0]
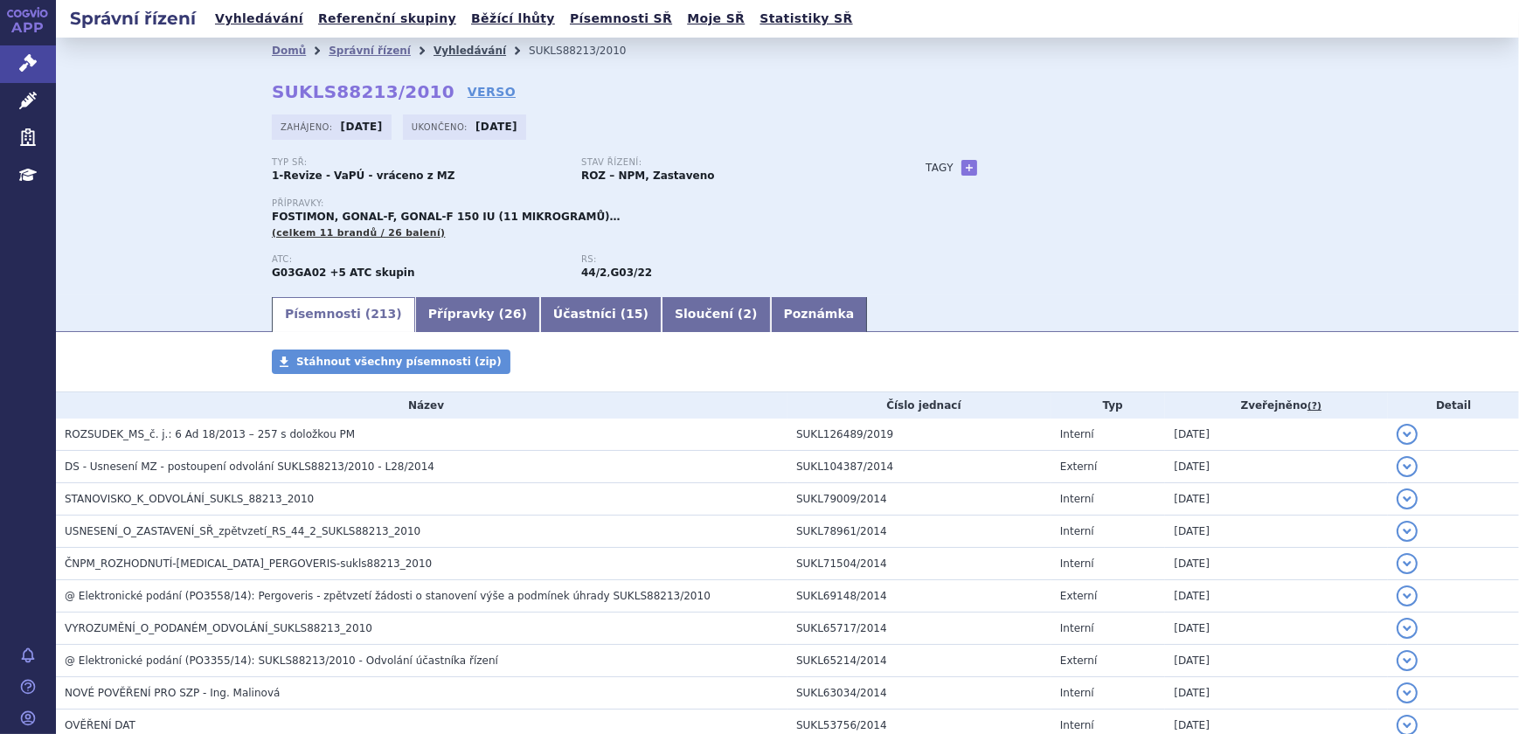
click at [443, 46] on link "Vyhledávání" at bounding box center [470, 51] width 73 height 12
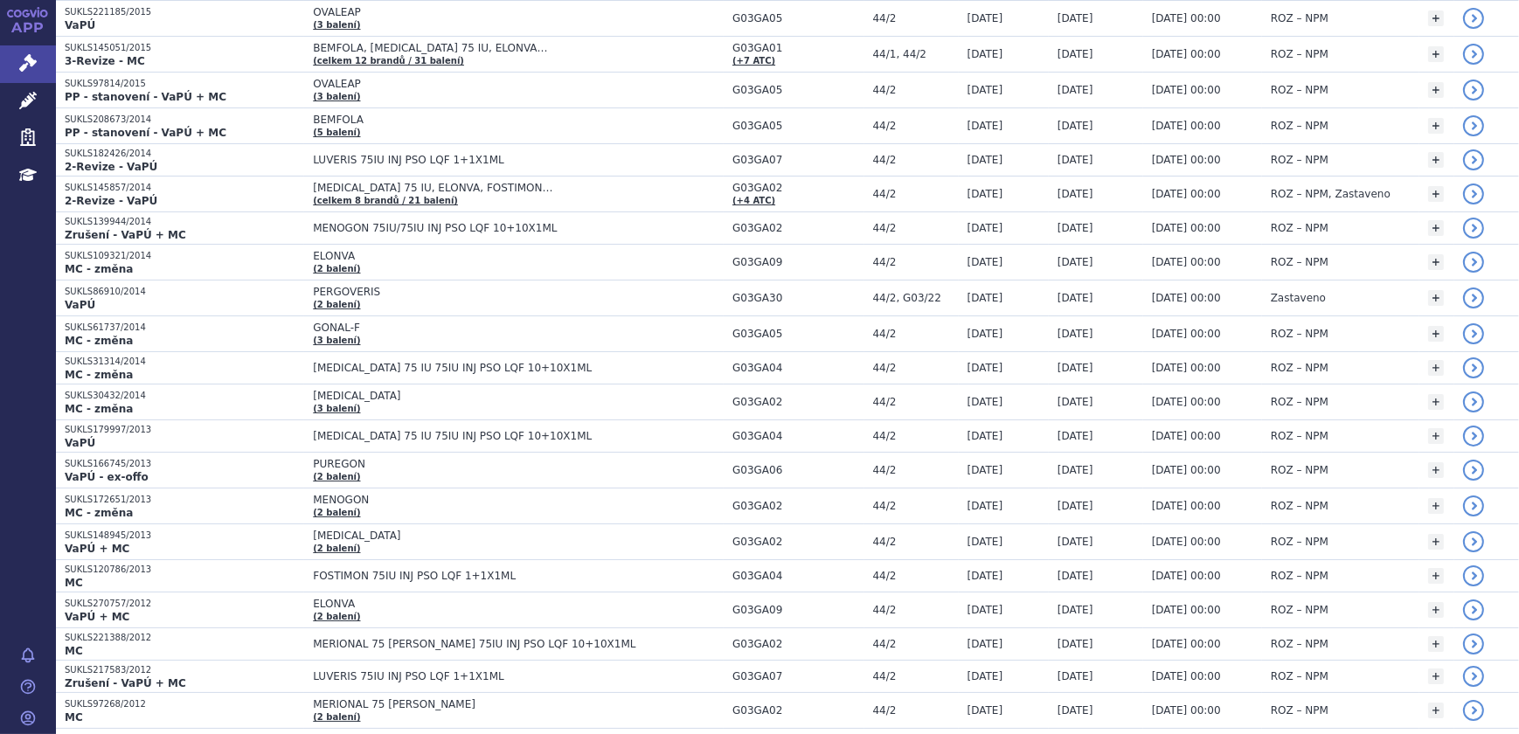
scroll to position [1032, 0]
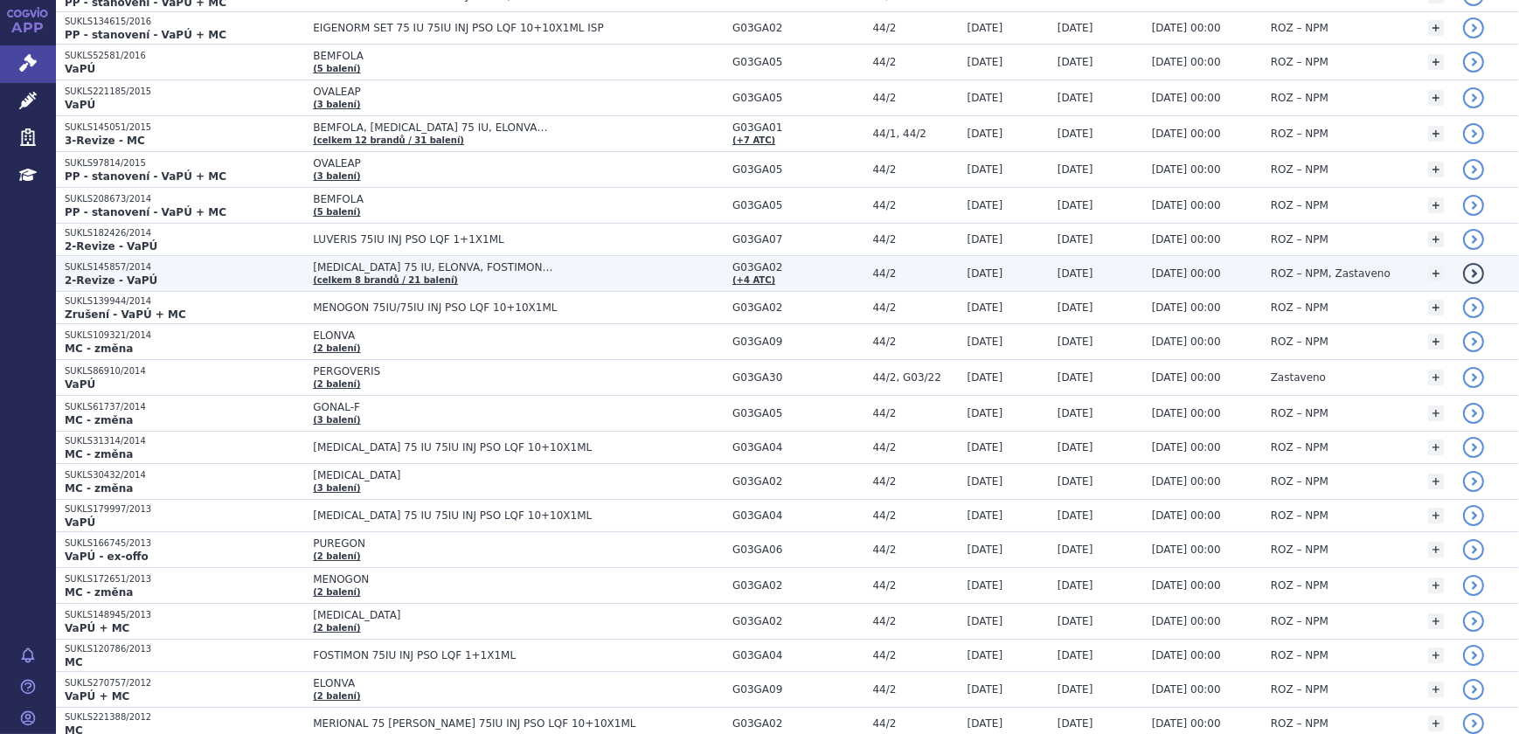
click at [241, 281] on p "2-Revize - VaPÚ" at bounding box center [184, 281] width 239 height 14
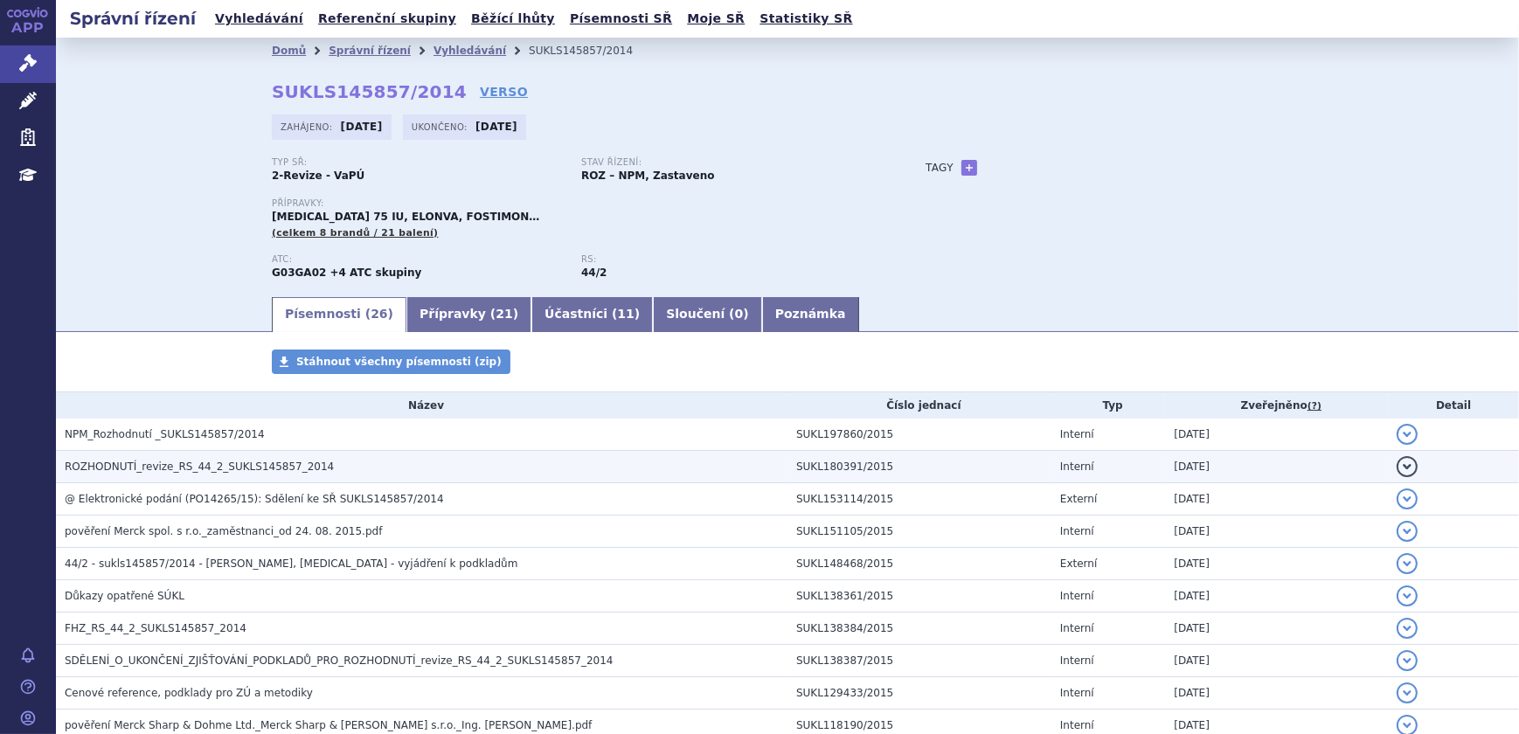
click at [166, 472] on span "ROZHODNUTÍ_revize_RS_44_2_SUKLS145857_2014" at bounding box center [199, 467] width 269 height 12
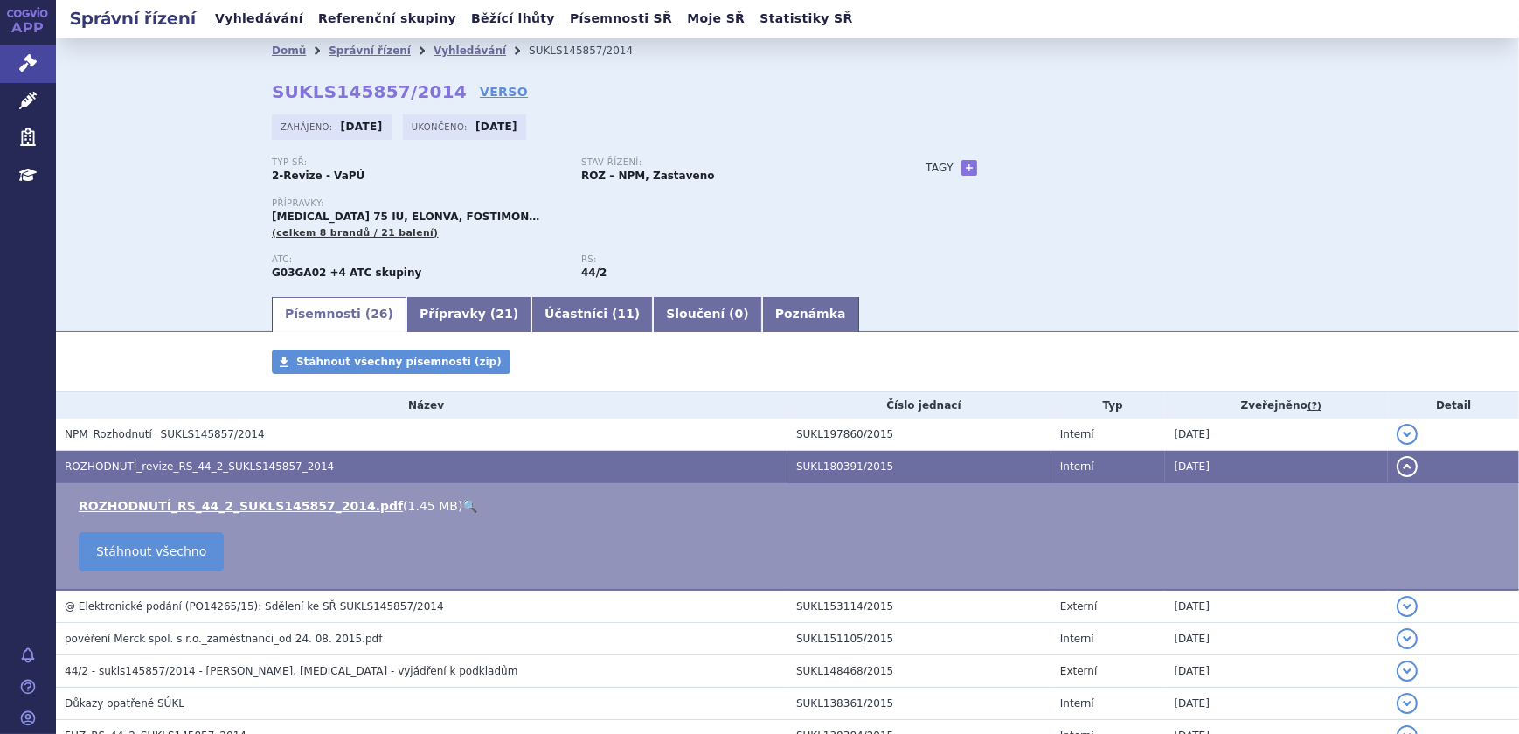
click at [462, 504] on link "🔍" at bounding box center [469, 506] width 15 height 14
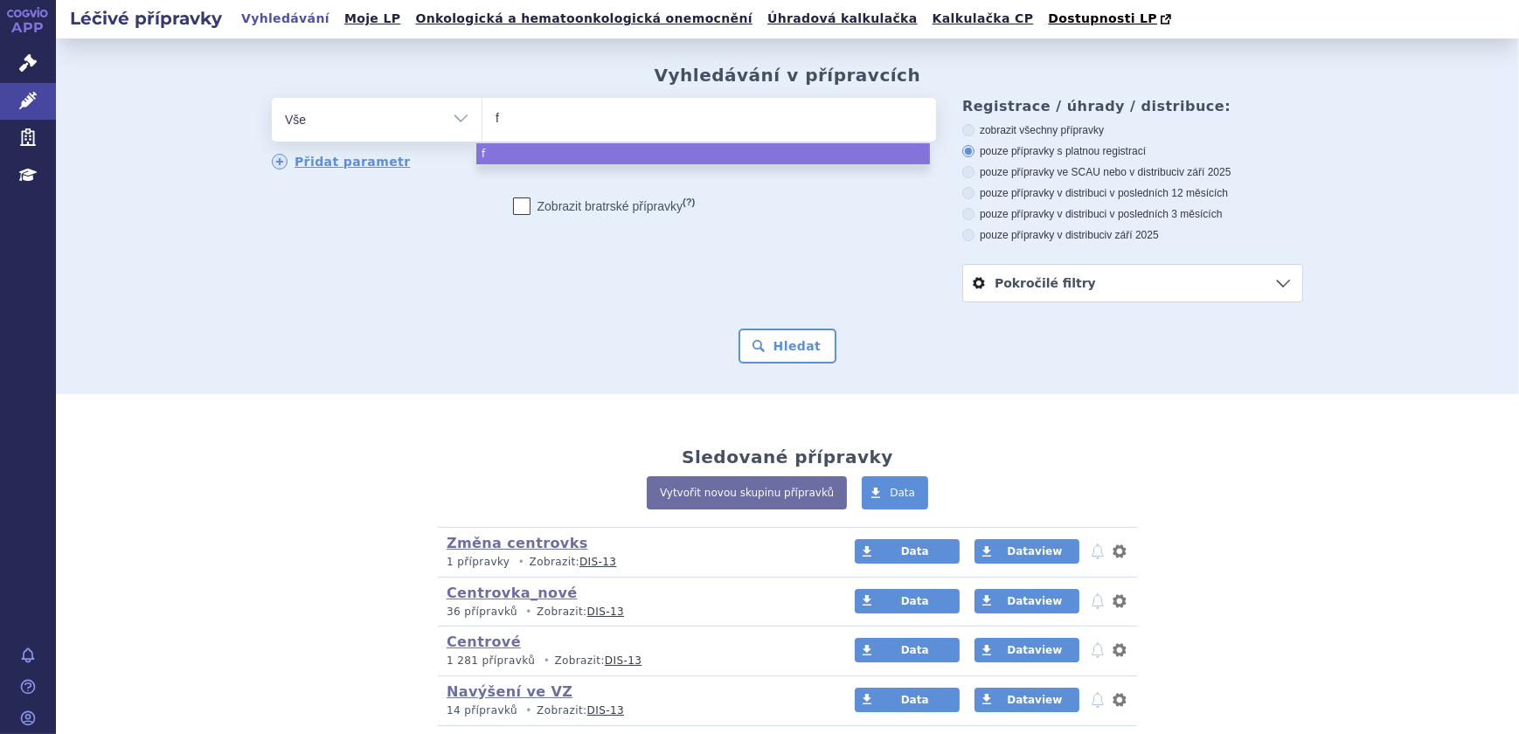
type input "fo"
type input "fost"
type input "fosti"
type input "fostim"
type input "fostimo"
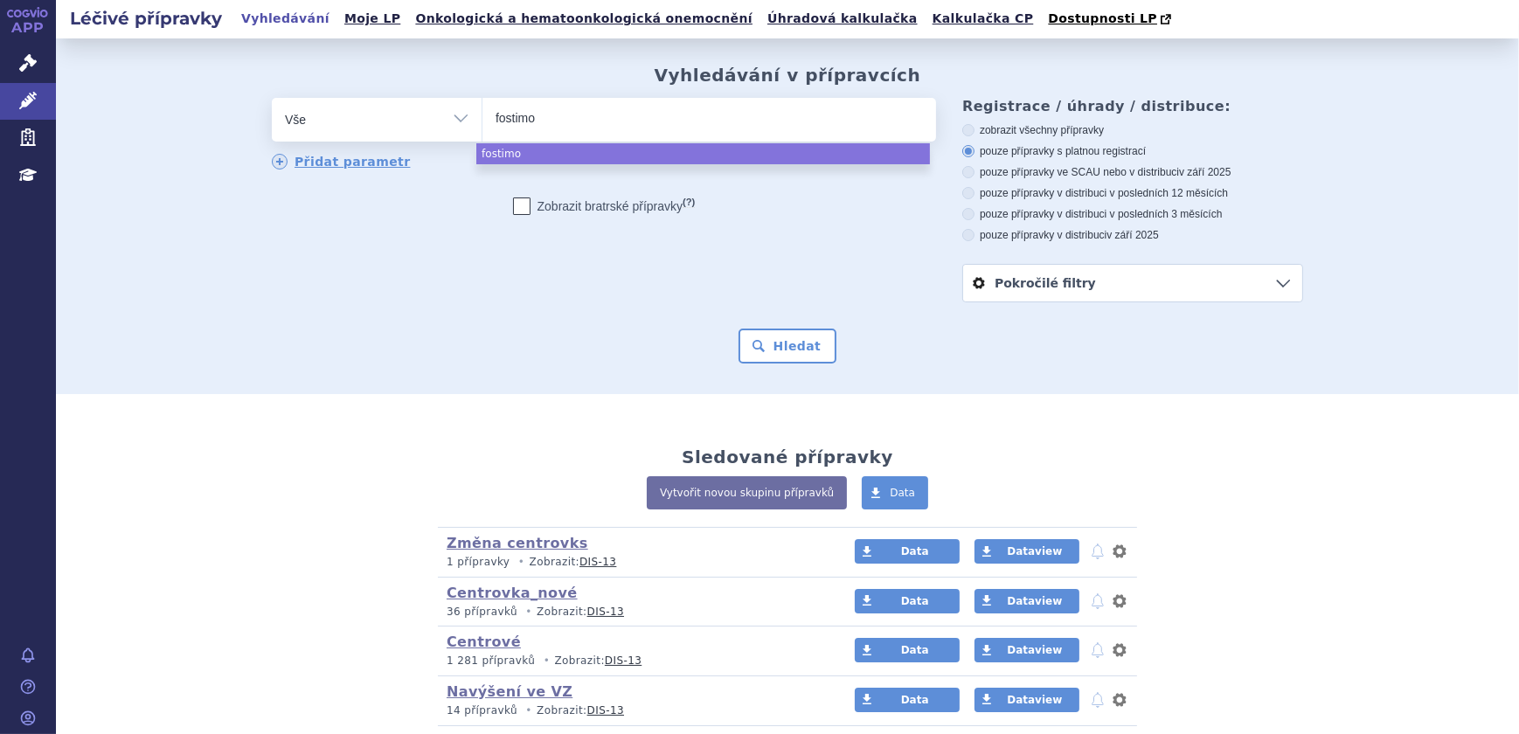
type input "fostimon"
select select "fostimon"
click at [783, 358] on button "Hledat" at bounding box center [788, 346] width 99 height 35
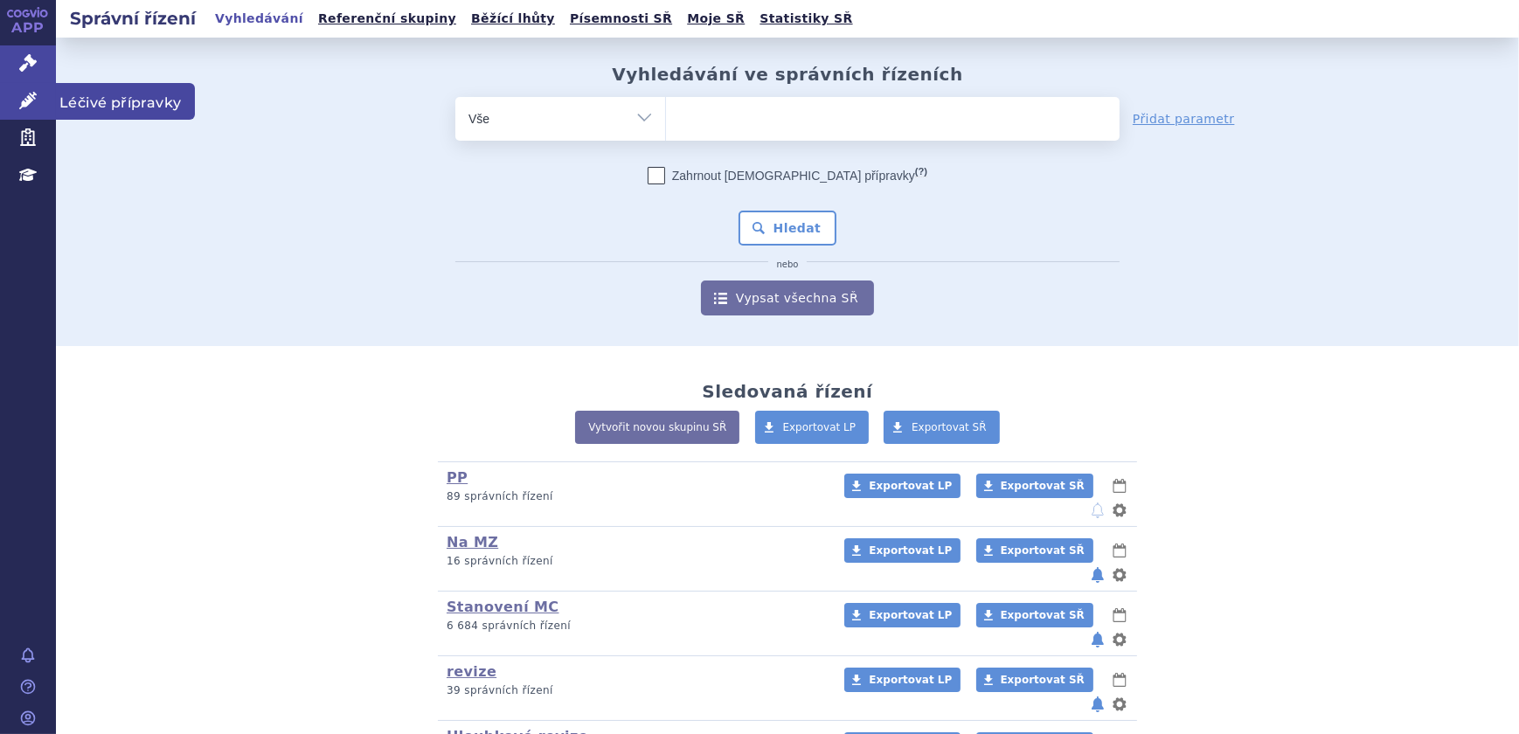
click at [14, 108] on link "Léčivé přípravky" at bounding box center [28, 101] width 56 height 37
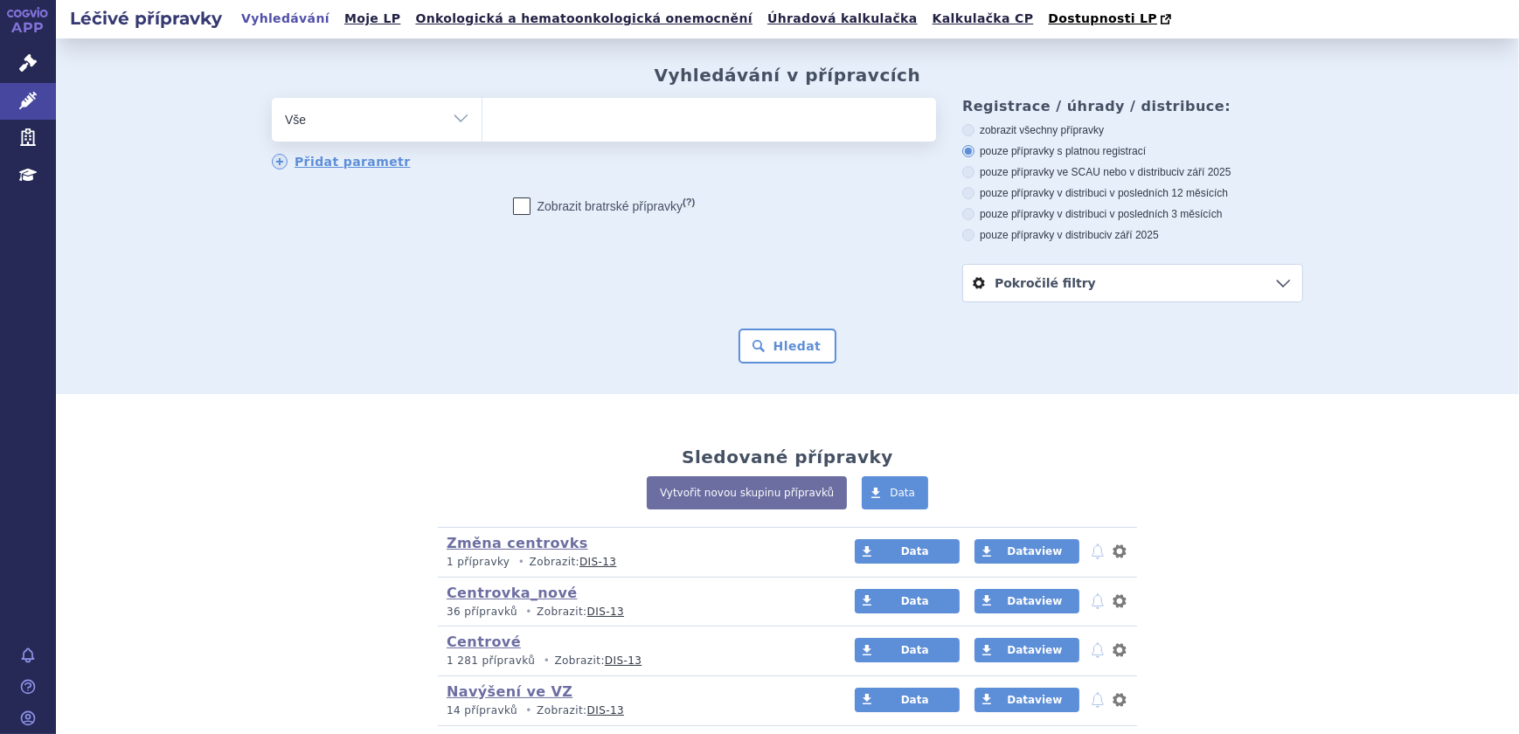
click at [529, 125] on ul at bounding box center [709, 116] width 454 height 37
click at [482, 125] on select at bounding box center [482, 119] width 1 height 44
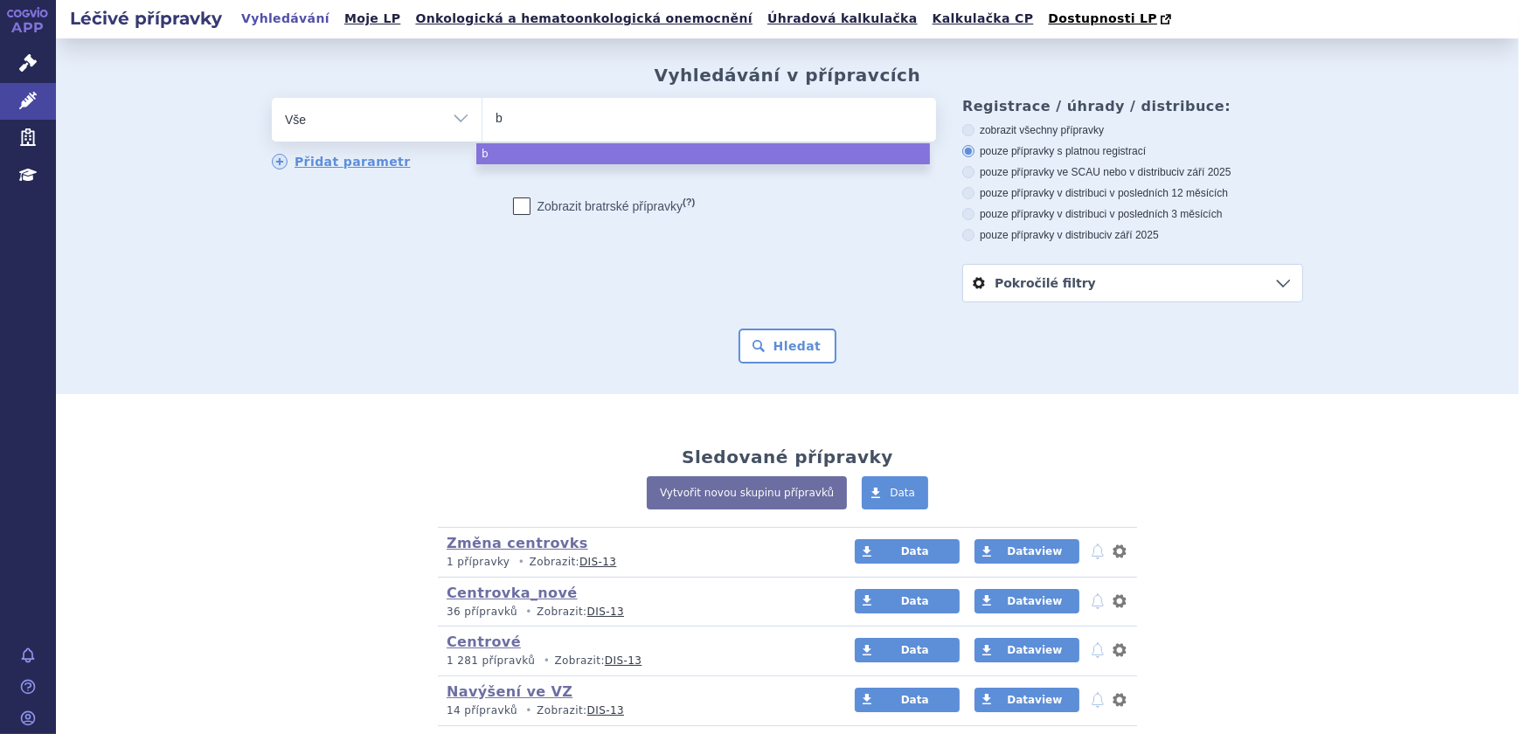
type input "br"
type input "brav"
type input "brave"
type input "bravel"
type input "bravelle"
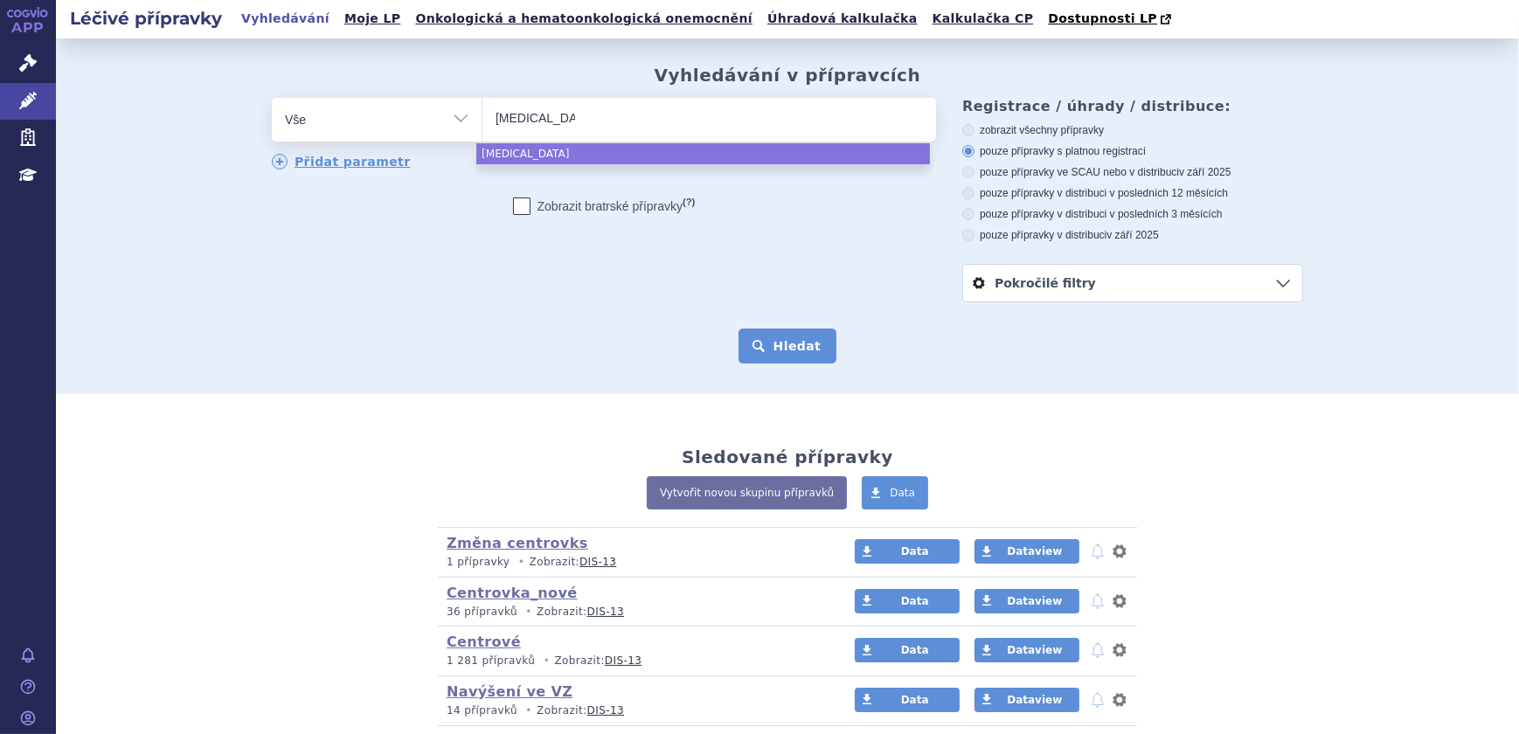
select select "[MEDICAL_DATA]"
click at [786, 342] on button "Hledat" at bounding box center [788, 346] width 99 height 35
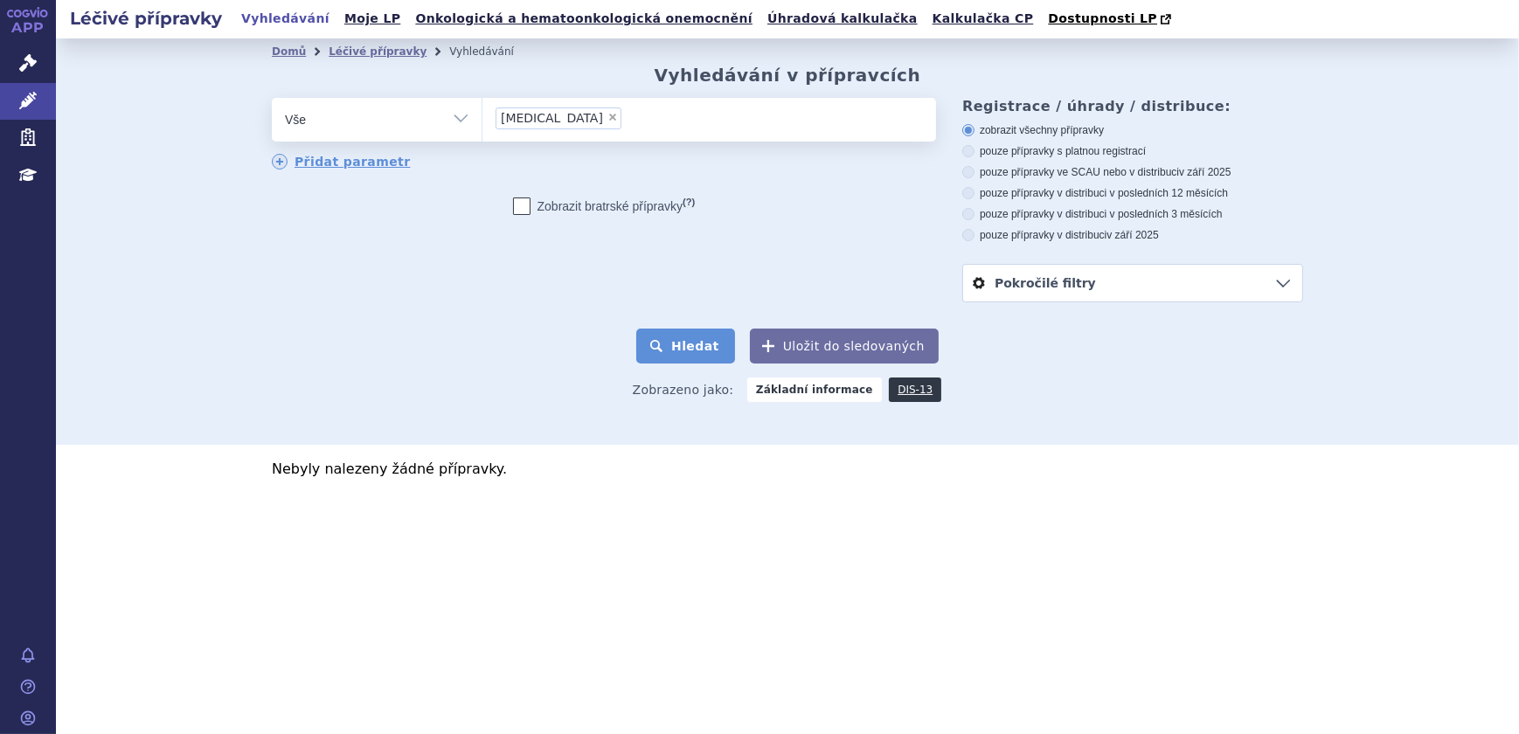
click at [700, 345] on button "Hledat" at bounding box center [685, 346] width 99 height 35
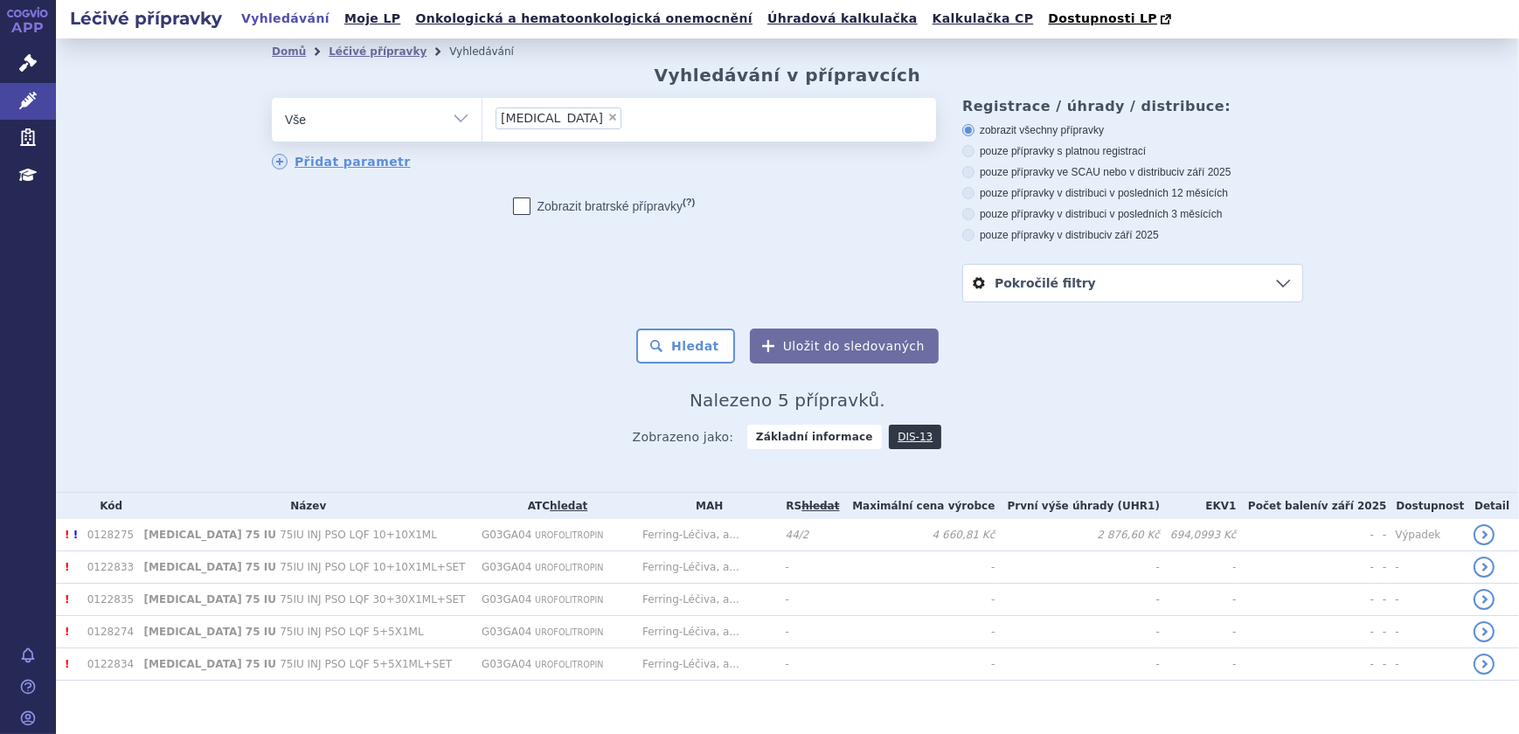
scroll to position [17, 0]
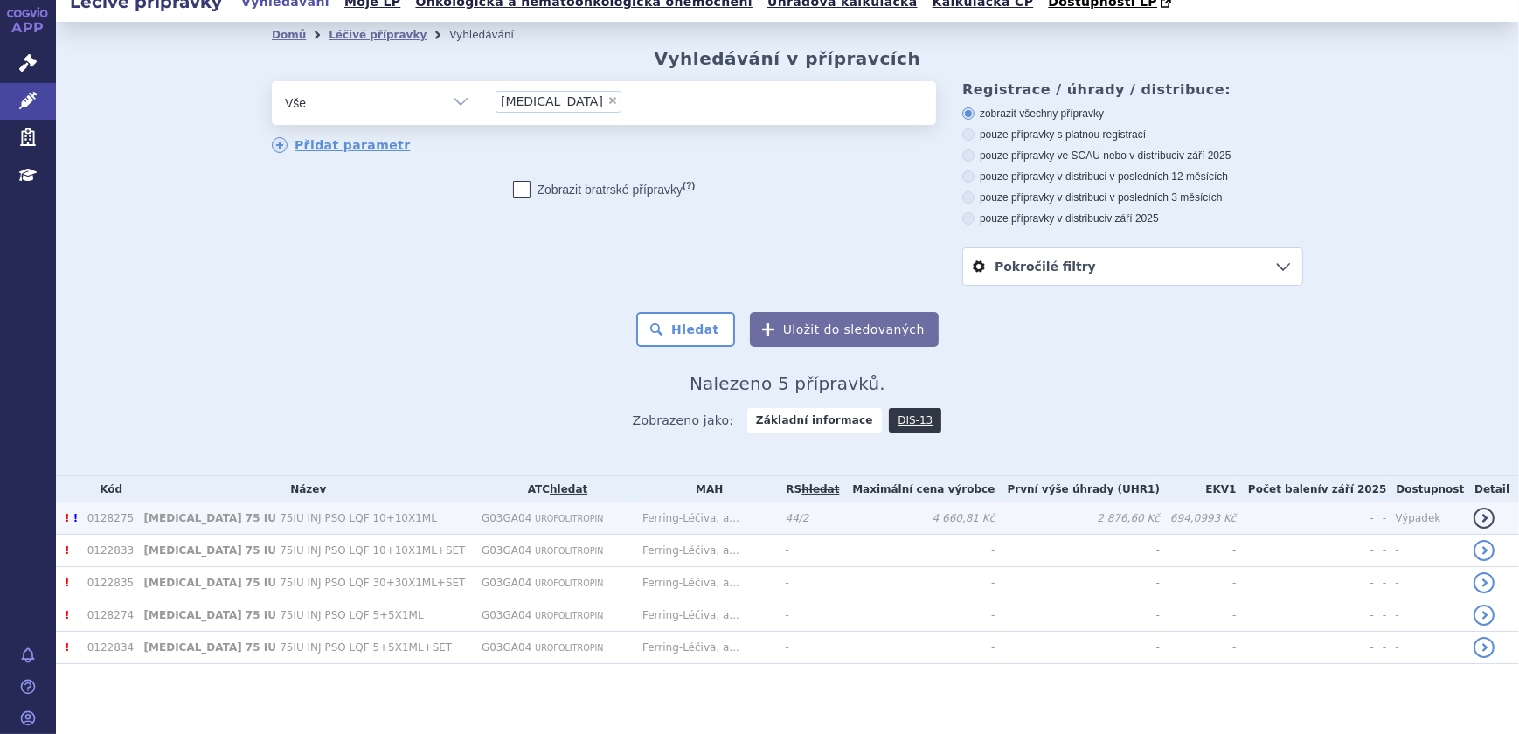
click at [160, 519] on span "[MEDICAL_DATA] 75 IU" at bounding box center [210, 518] width 132 height 12
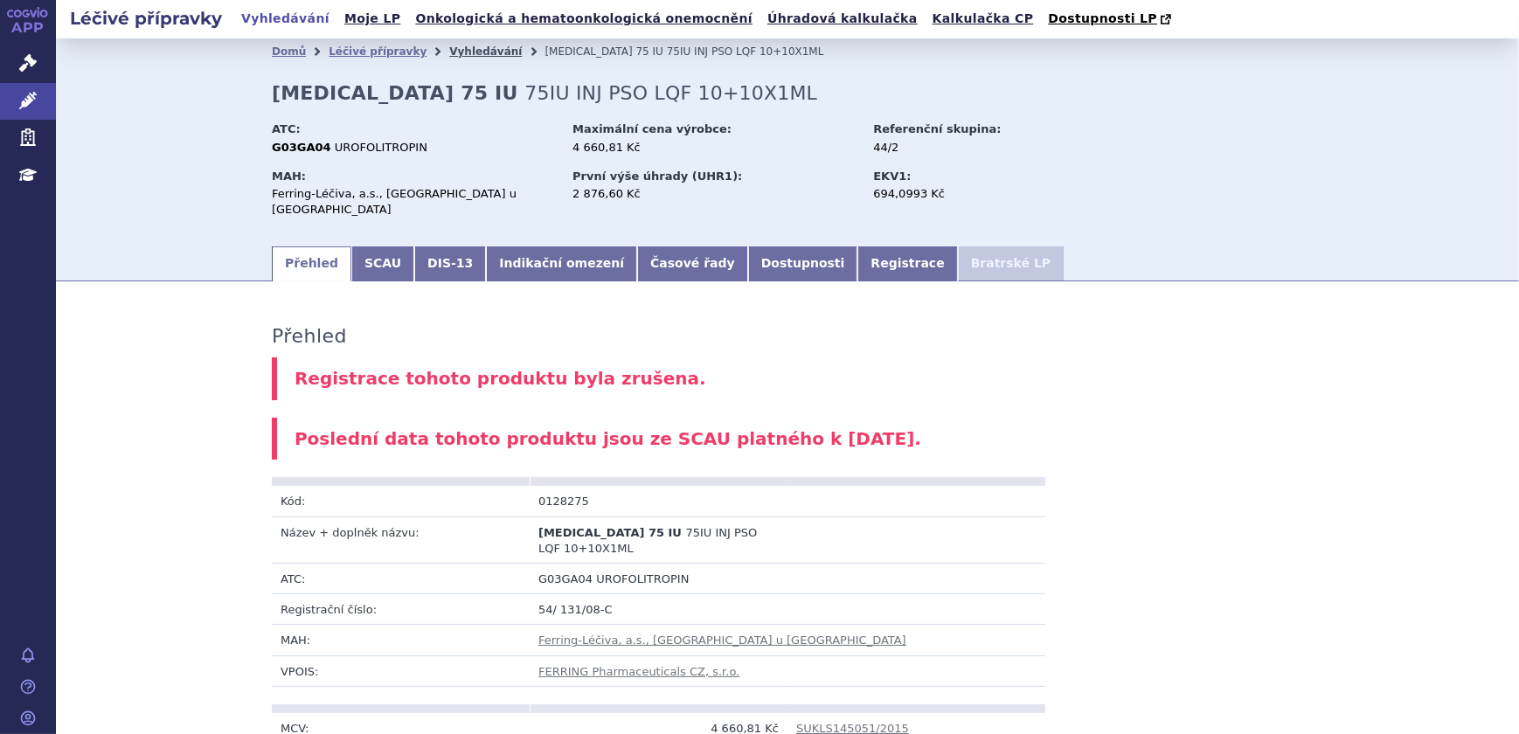
click at [449, 58] on link "Vyhledávání" at bounding box center [485, 51] width 73 height 12
